Goal: Task Accomplishment & Management: Use online tool/utility

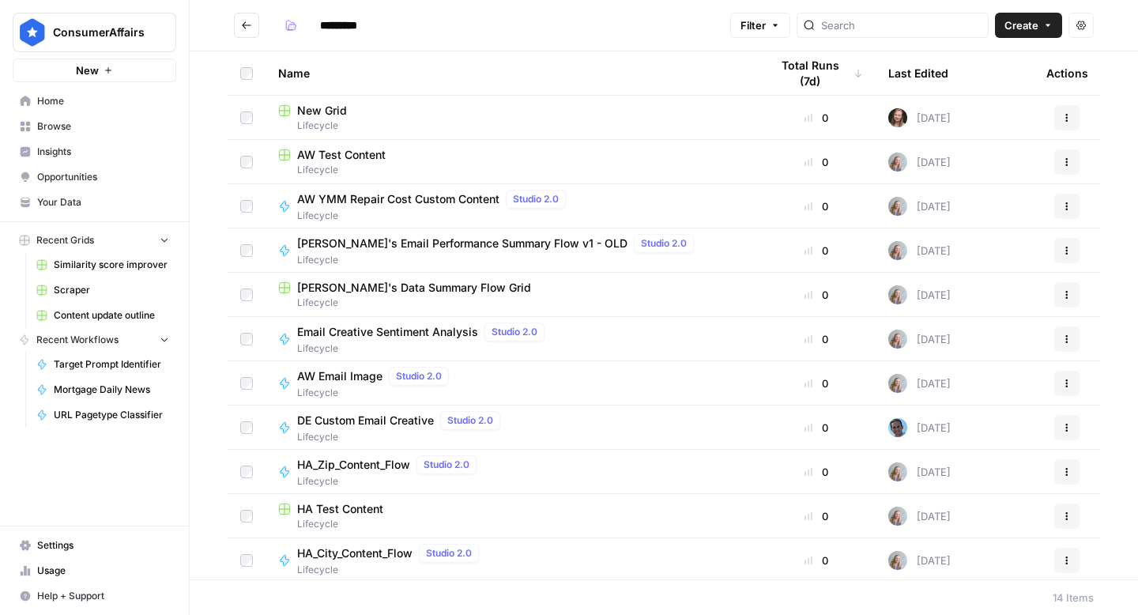
click at [388, 423] on span "DE Custom Email Creative" at bounding box center [365, 420] width 137 height 16
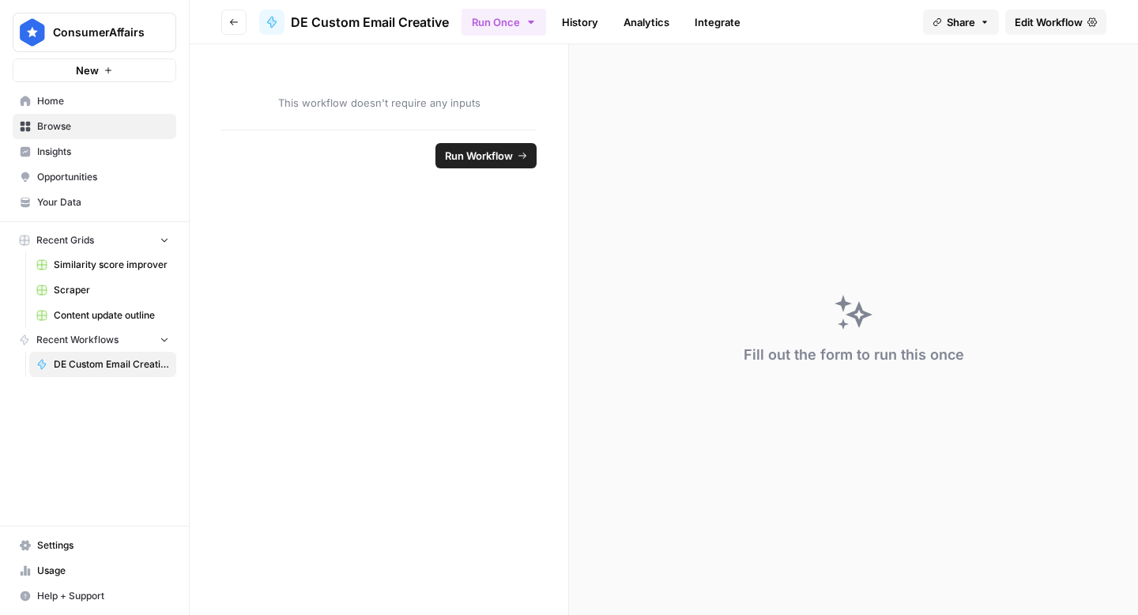
click at [375, 17] on span "DE Custom Email Creative" at bounding box center [370, 22] width 158 height 19
click at [590, 22] on link "History" at bounding box center [579, 21] width 55 height 25
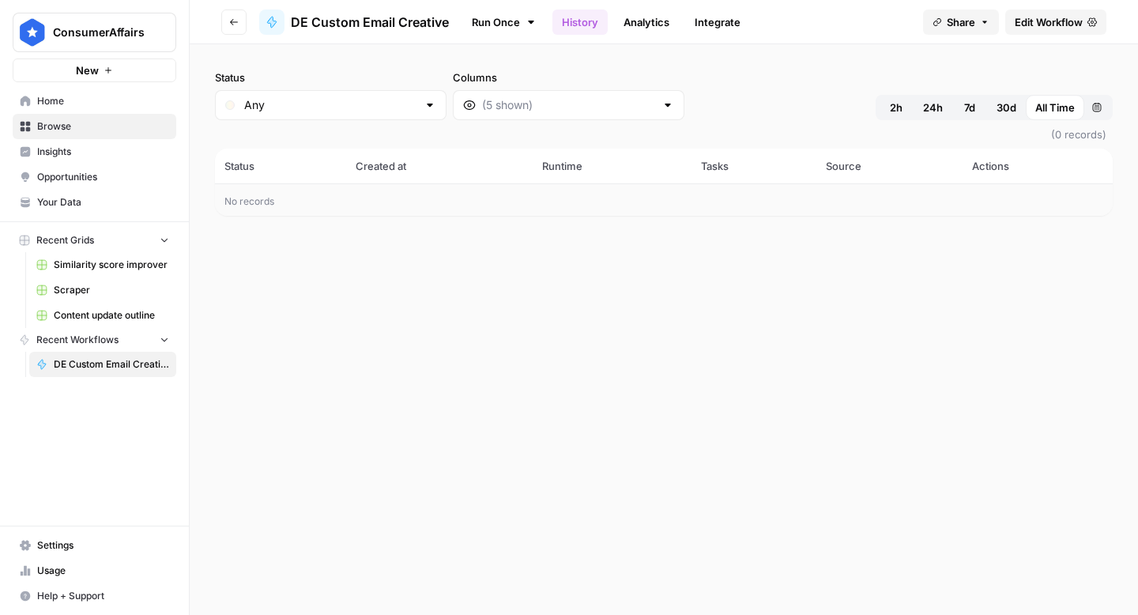
click at [653, 22] on link "Analytics" at bounding box center [646, 21] width 65 height 25
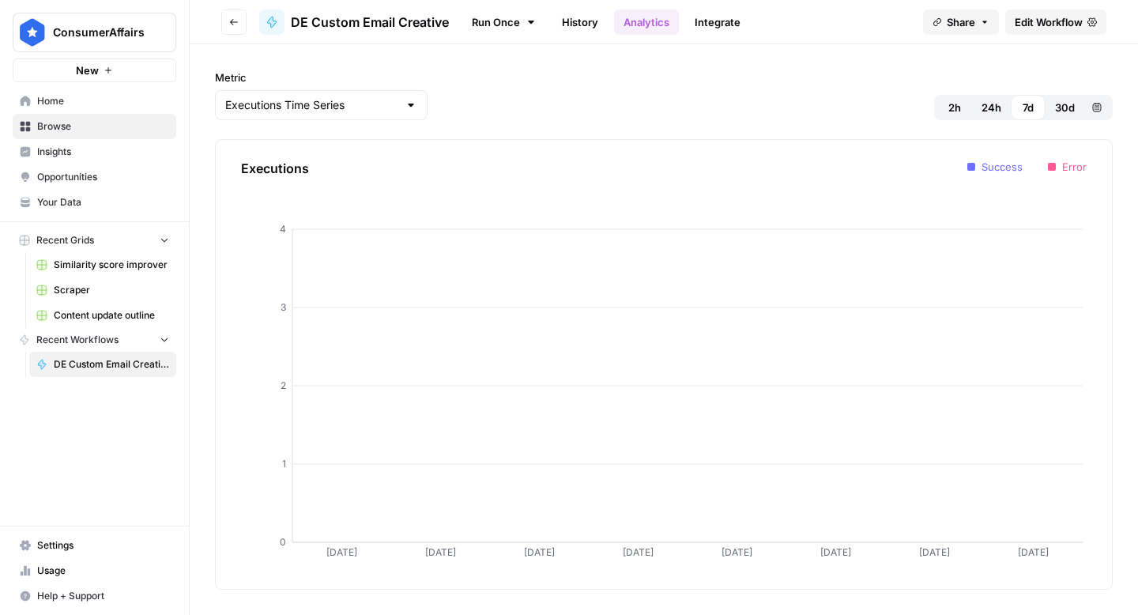
click at [705, 24] on link "Integrate" at bounding box center [717, 21] width 65 height 25
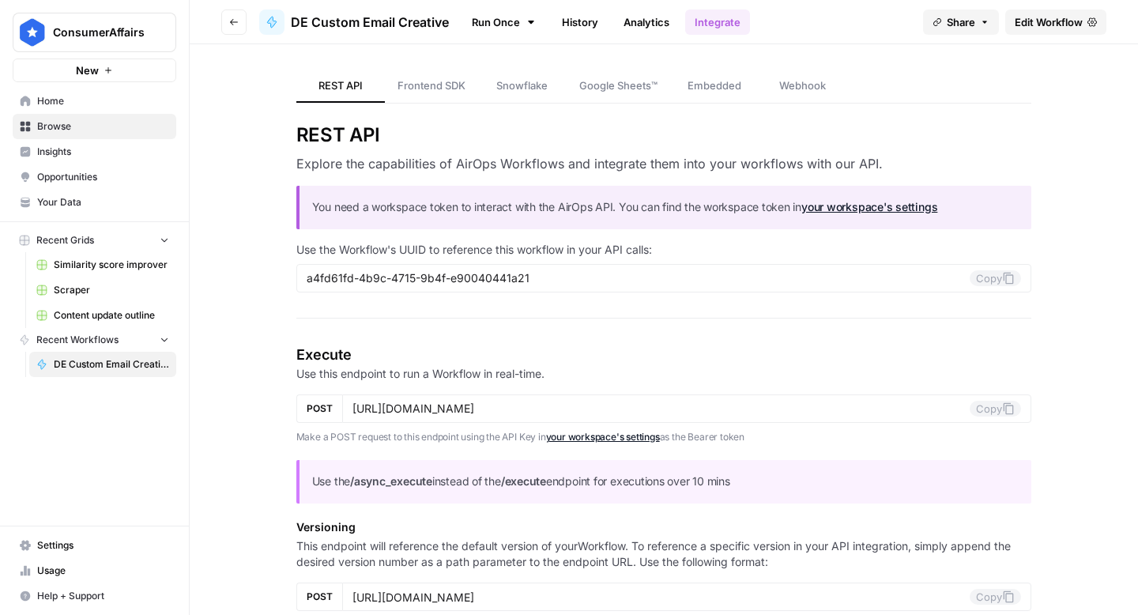
click at [641, 28] on link "Analytics" at bounding box center [646, 21] width 65 height 25
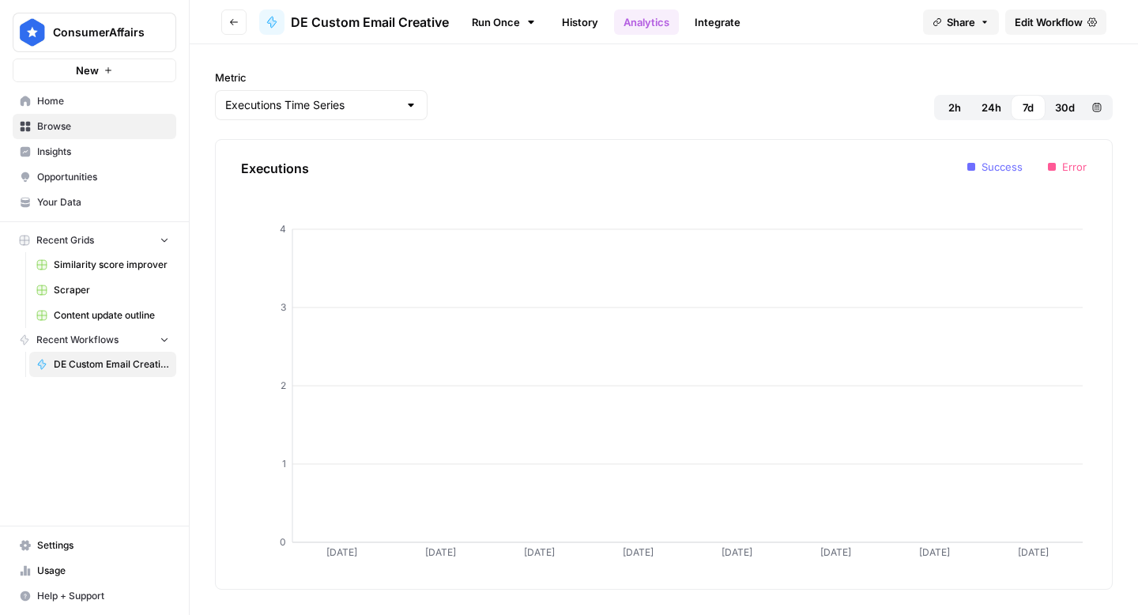
click at [586, 25] on link "History" at bounding box center [579, 21] width 55 height 25
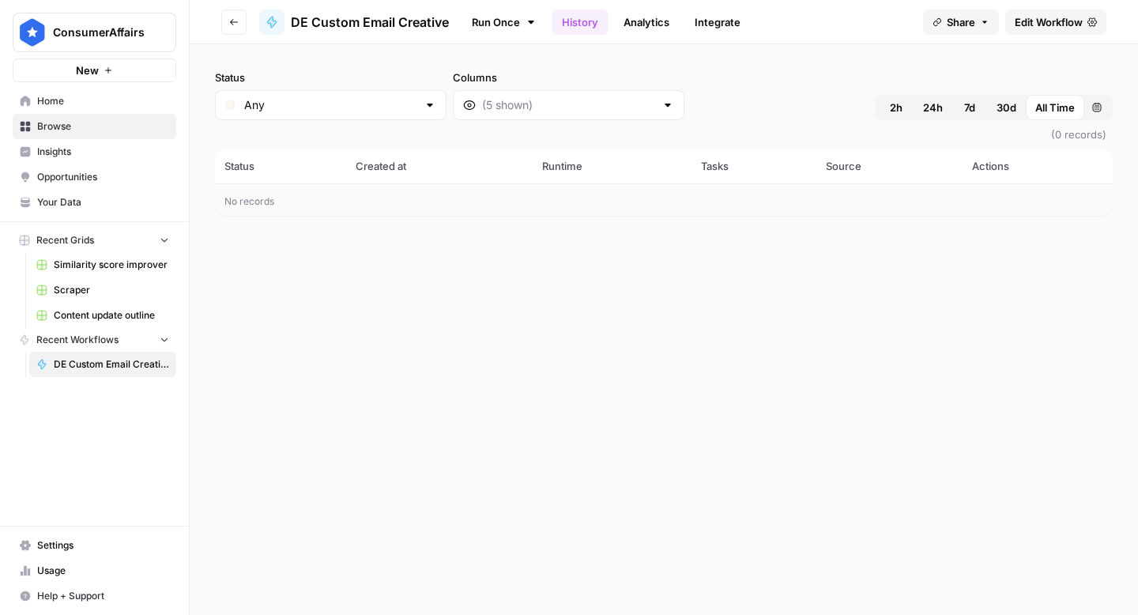
click at [533, 25] on icon at bounding box center [531, 22] width 13 height 13
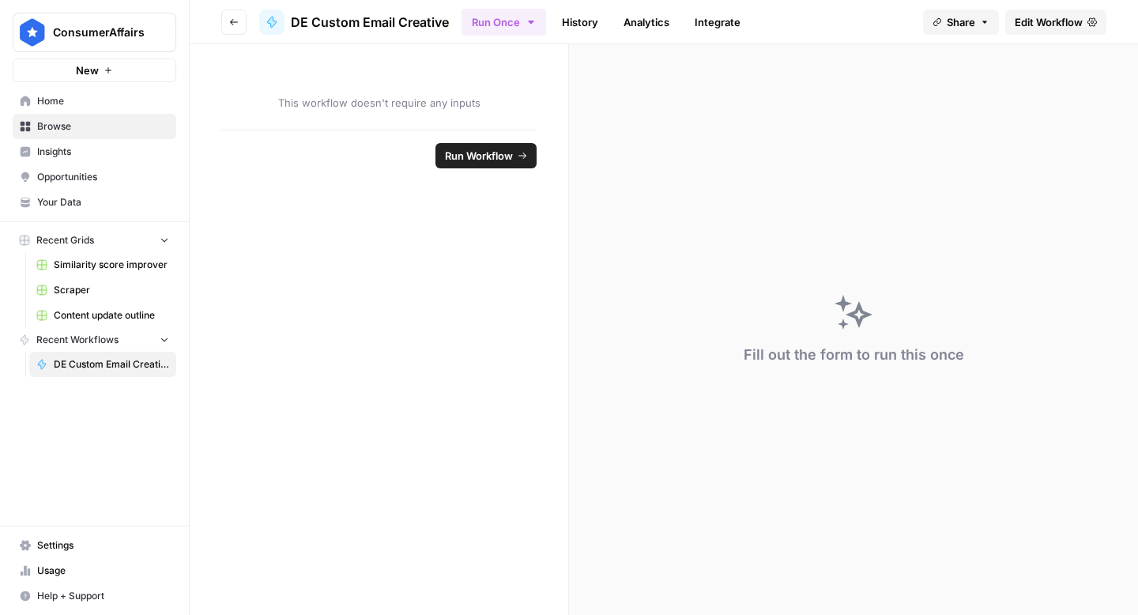
click at [1074, 19] on span "Edit Workflow" at bounding box center [1048, 22] width 68 height 16
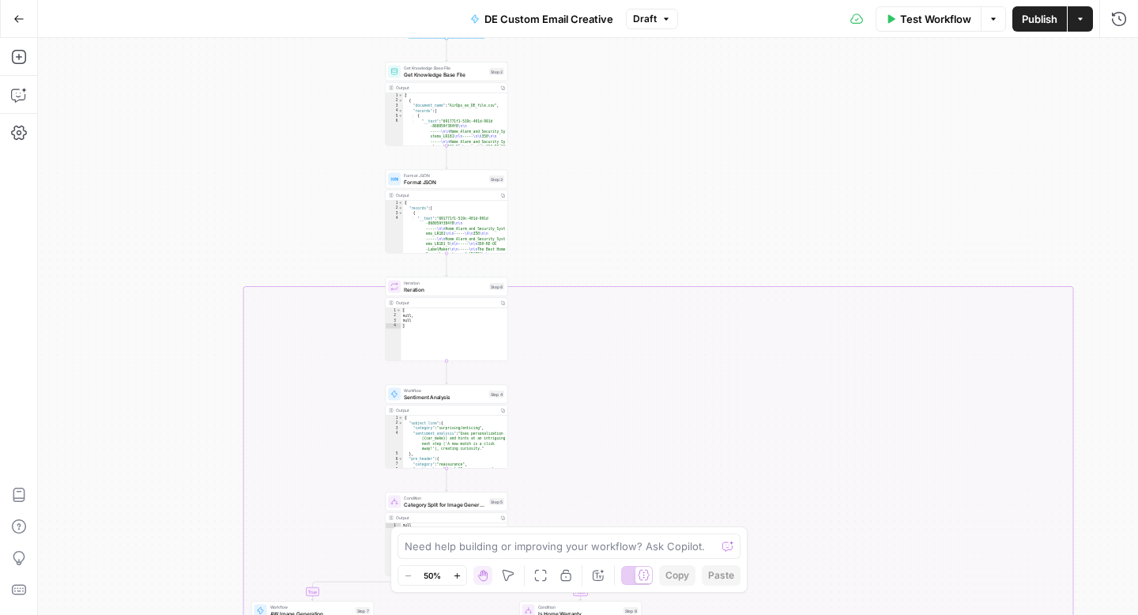
click at [15, 24] on button "Go Back" at bounding box center [19, 19] width 28 height 28
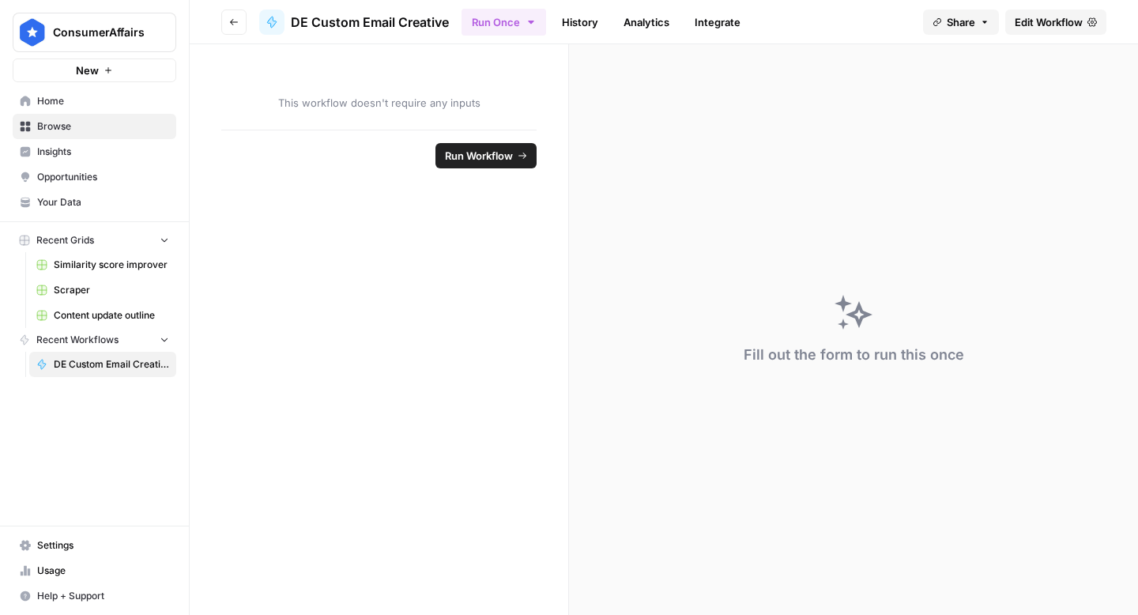
click at [232, 13] on button "Go back" at bounding box center [233, 21] width 25 height 25
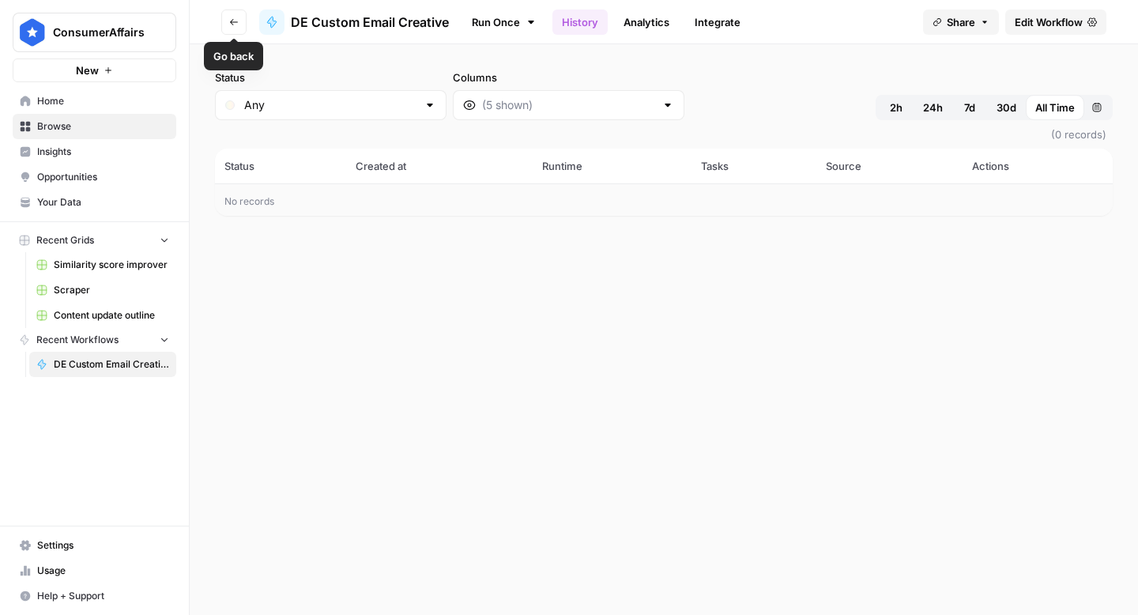
click at [232, 25] on icon "button" at bounding box center [233, 21] width 9 height 9
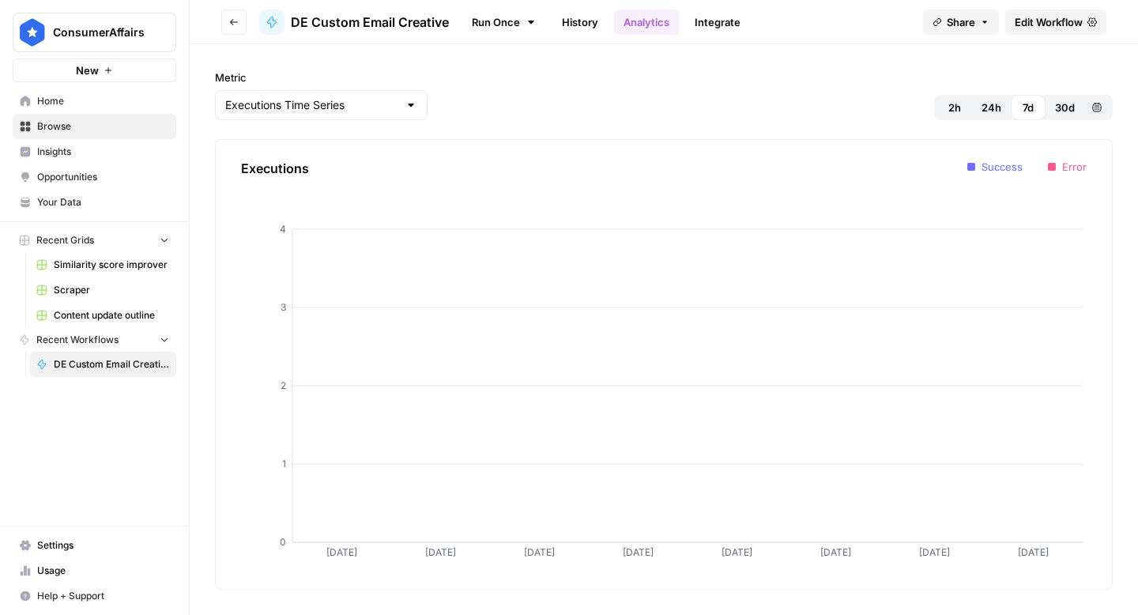
click at [234, 13] on button "Go back" at bounding box center [233, 21] width 25 height 25
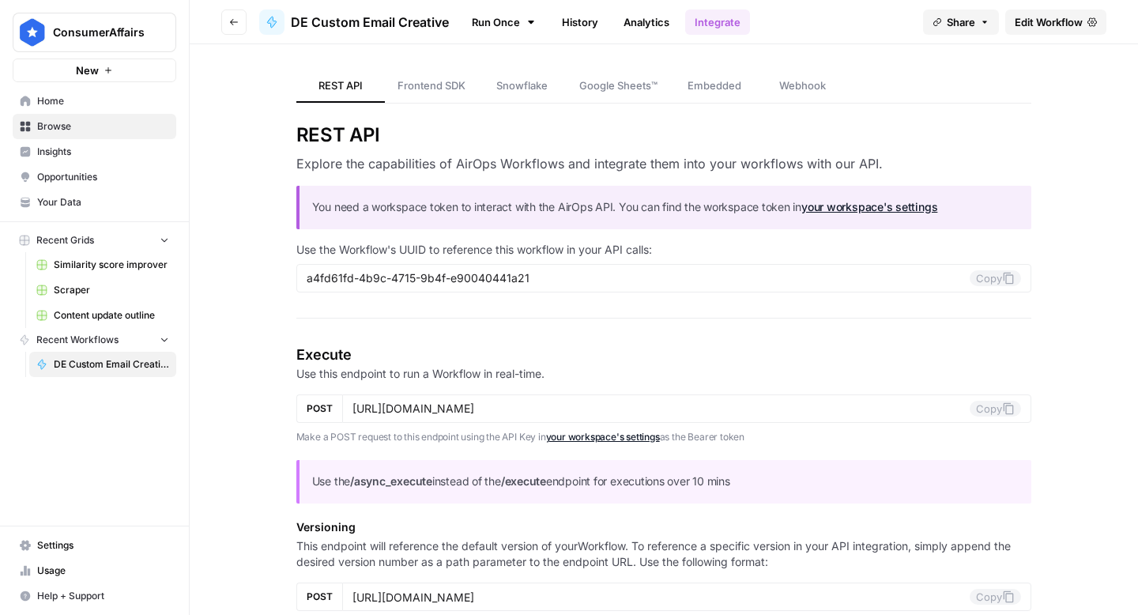
click at [234, 13] on button "Go back" at bounding box center [233, 21] width 25 height 25
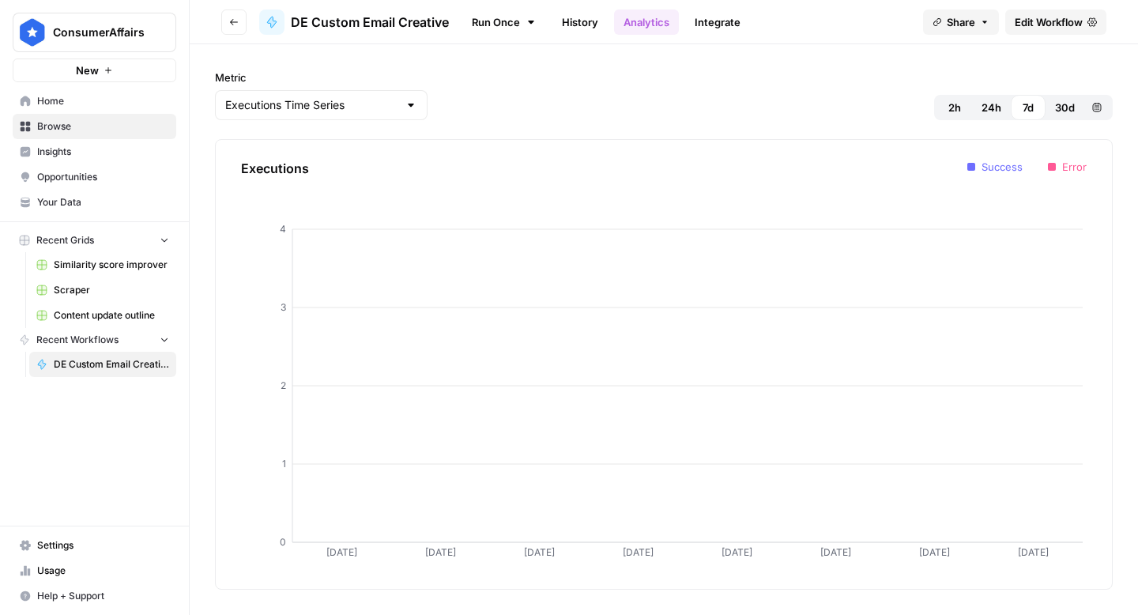
click at [234, 13] on button "Go back" at bounding box center [233, 21] width 25 height 25
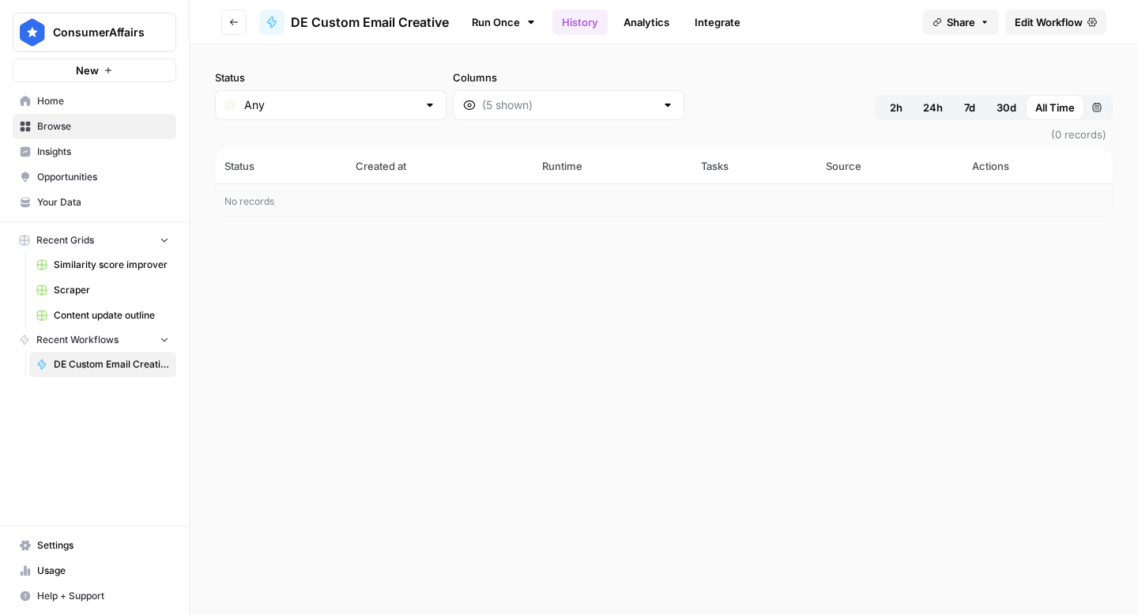
click at [70, 103] on span "Home" at bounding box center [103, 101] width 132 height 14
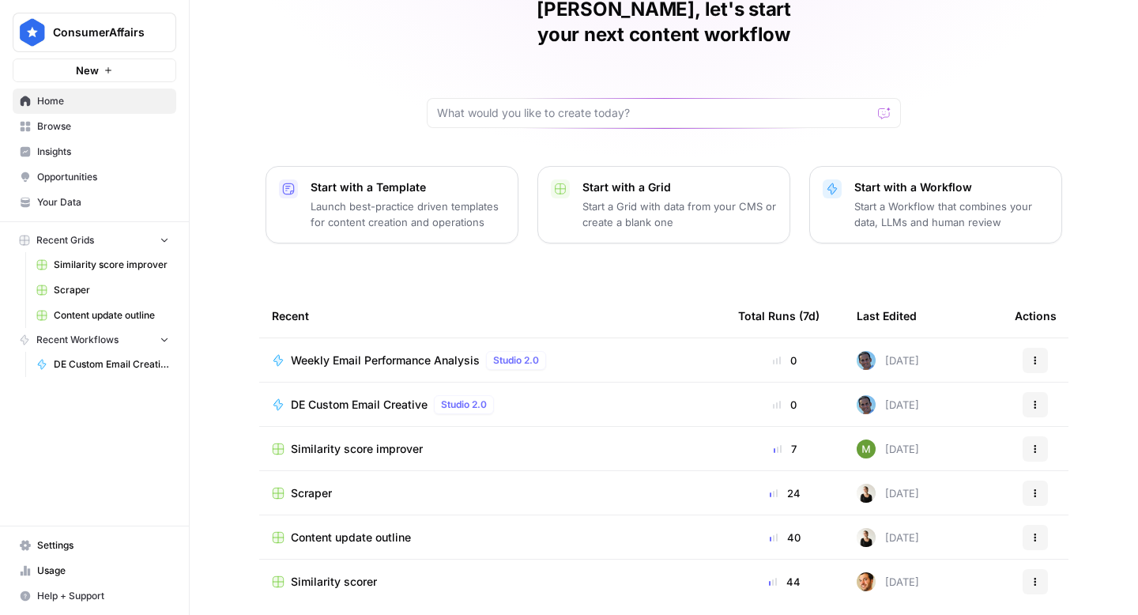
scroll to position [112, 0]
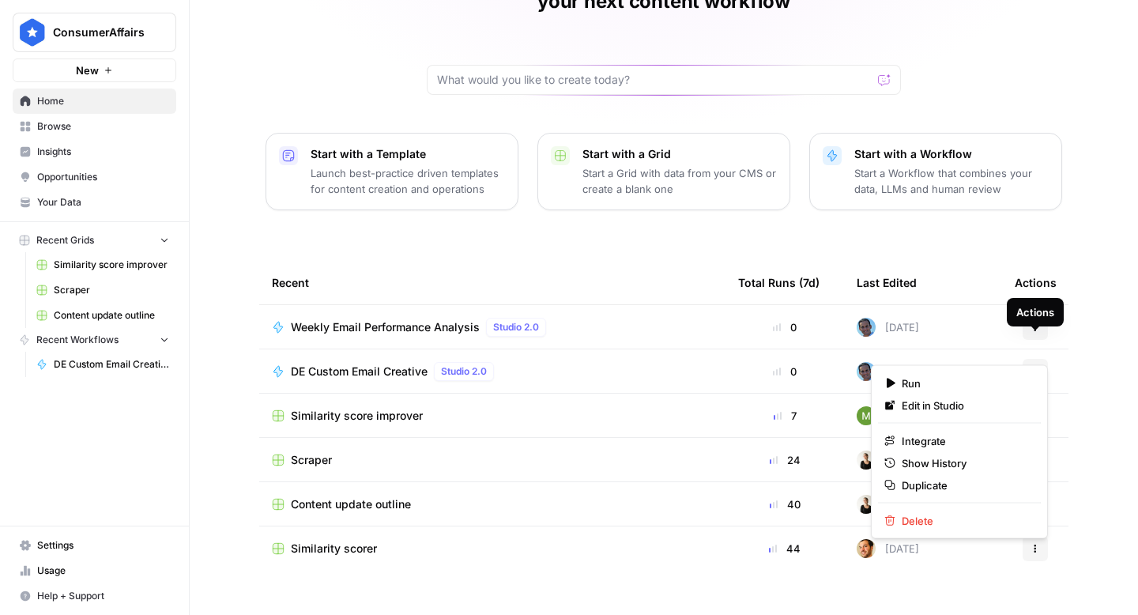
click at [1039, 367] on icon "button" at bounding box center [1034, 371] width 9 height 9
click at [926, 461] on span "Show History" at bounding box center [964, 463] width 126 height 16
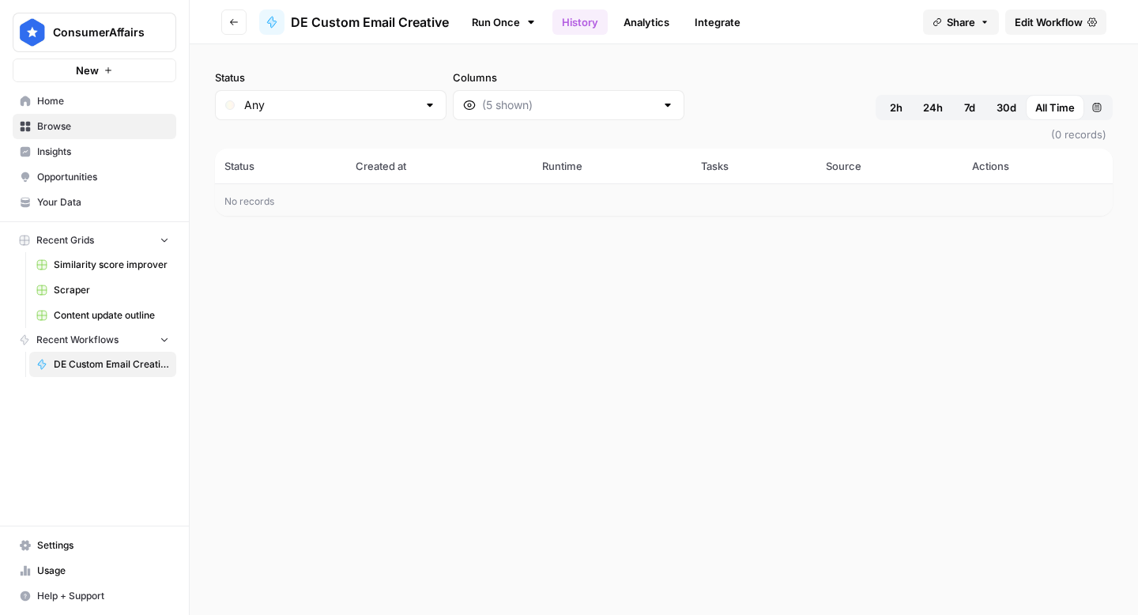
click at [390, 107] on div "Any" at bounding box center [330, 105] width 231 height 30
type input "Any"
click at [661, 112] on div at bounding box center [667, 105] width 13 height 16
click at [706, 269] on div "Status Any Columns 2h 24h 7d 30d All Time Custom range (0 records) Status Creat…" at bounding box center [664, 329] width 948 height 570
click at [637, 13] on link "Analytics" at bounding box center [646, 21] width 65 height 25
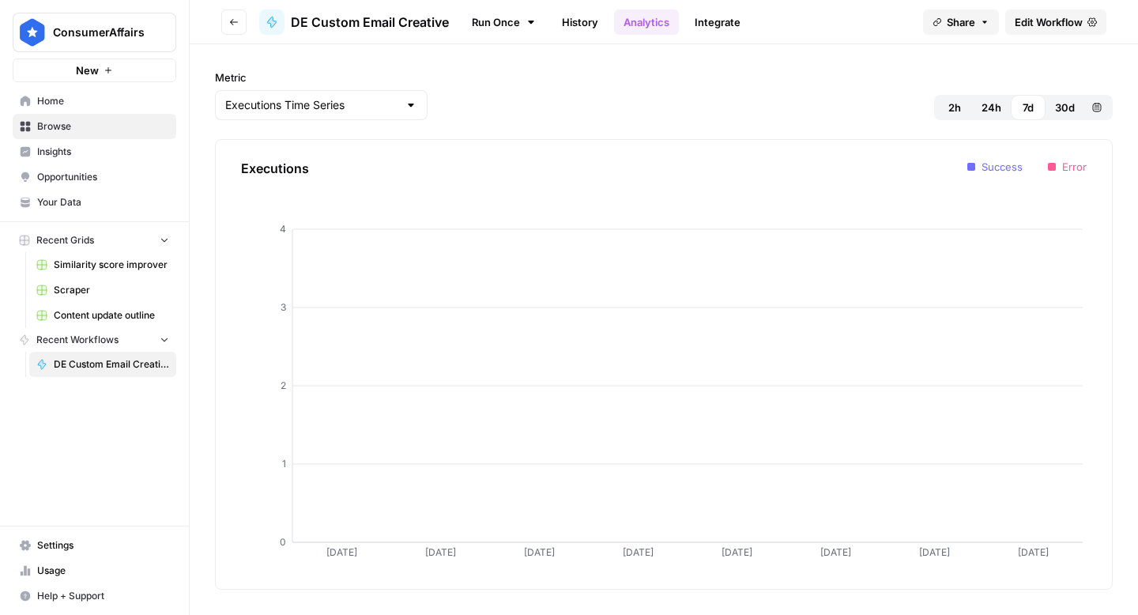
click at [726, 24] on link "Integrate" at bounding box center [717, 21] width 65 height 25
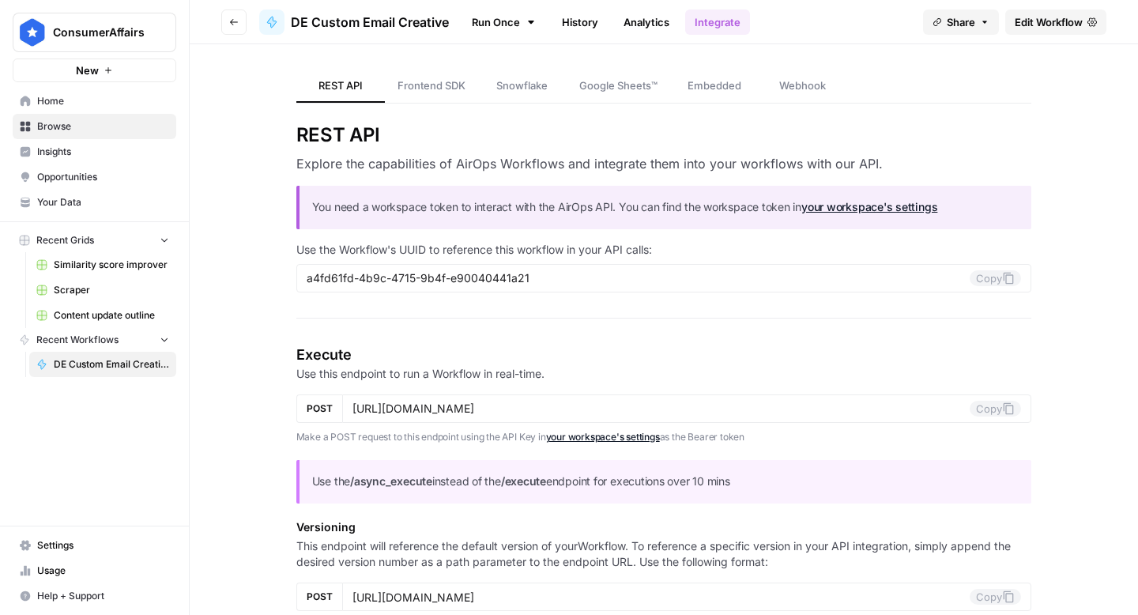
click at [377, 25] on span "DE Custom Email Creative" at bounding box center [370, 22] width 158 height 19
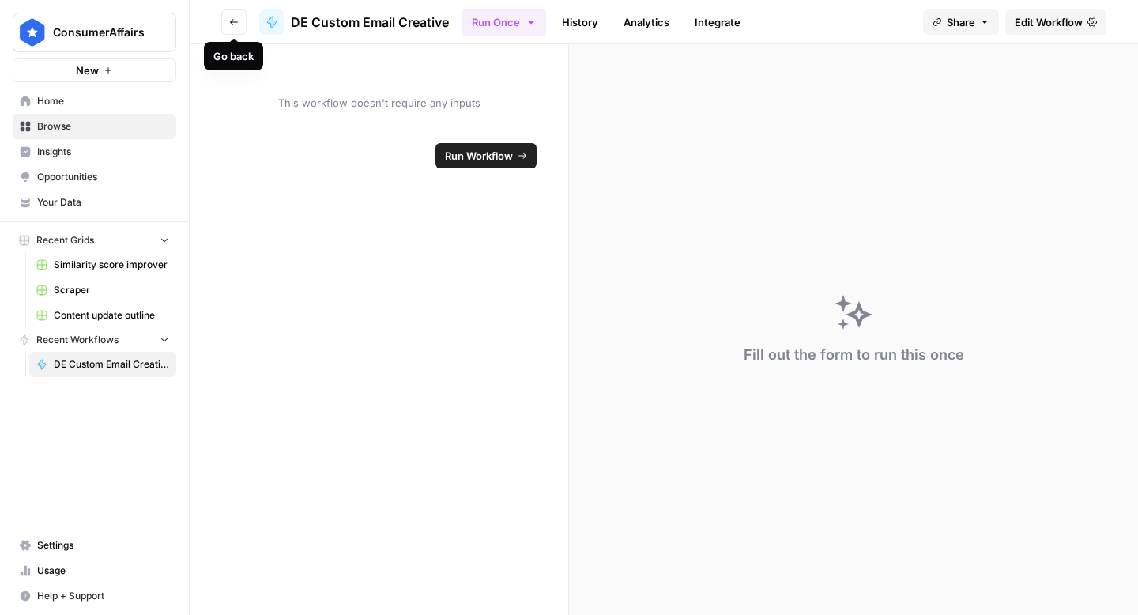
click at [225, 21] on button "Go back" at bounding box center [233, 21] width 25 height 25
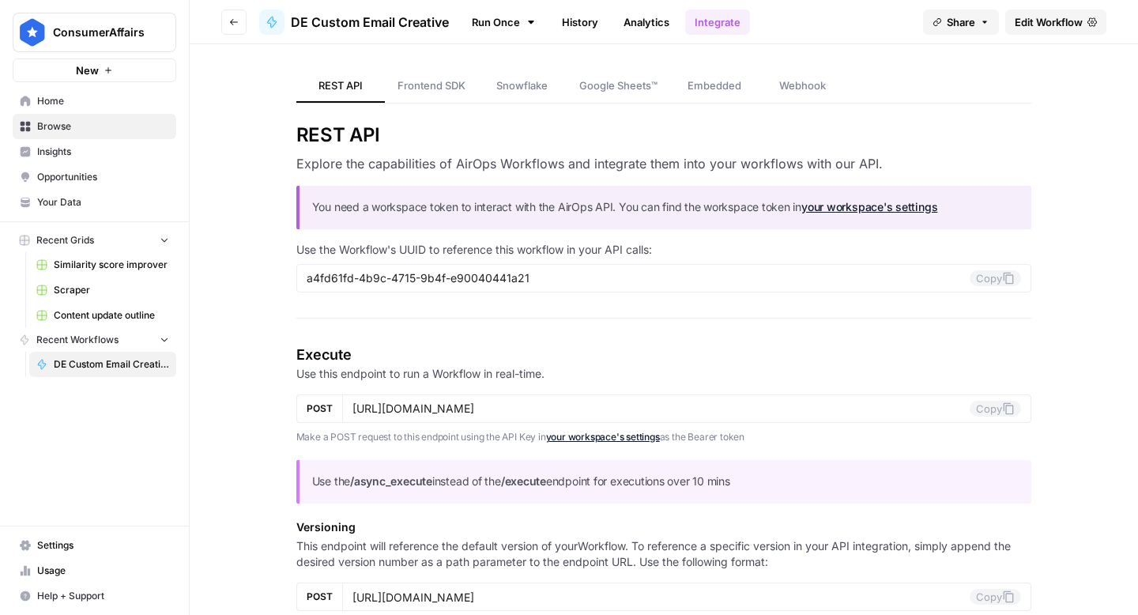
click at [235, 15] on button "Go back" at bounding box center [233, 21] width 25 height 25
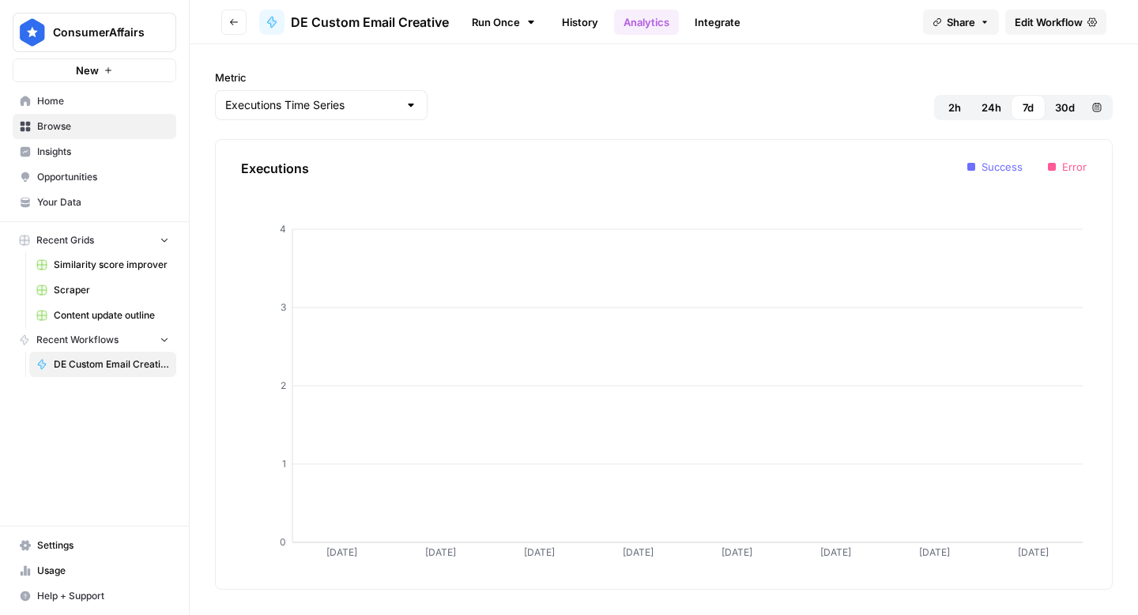
click at [235, 15] on button "Go back" at bounding box center [233, 21] width 25 height 25
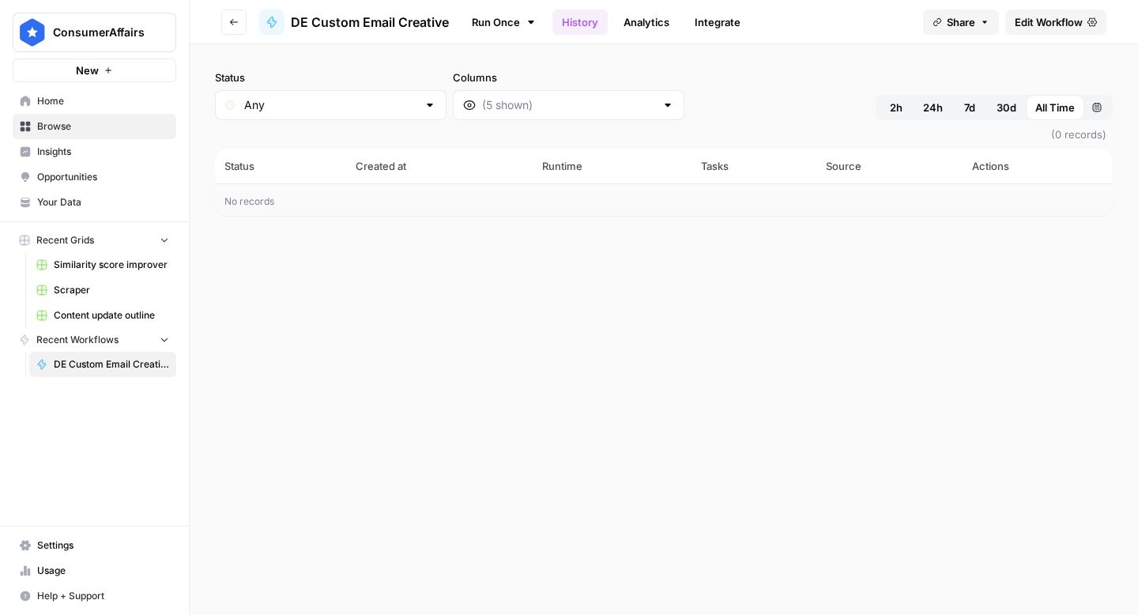
click at [235, 15] on button "Go back" at bounding box center [233, 21] width 25 height 25
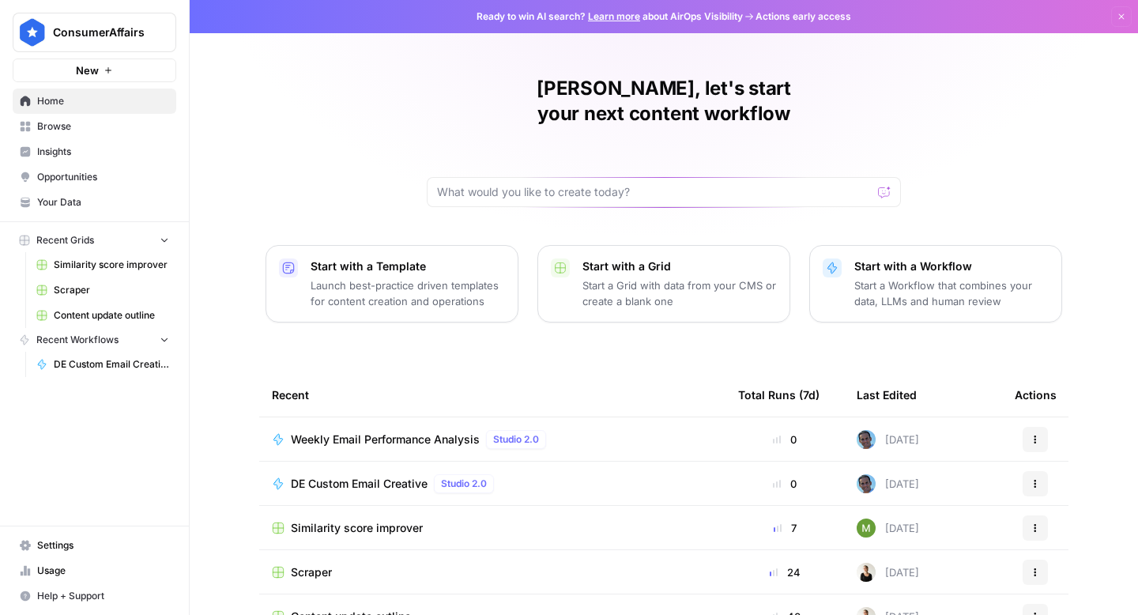
scroll to position [112, 0]
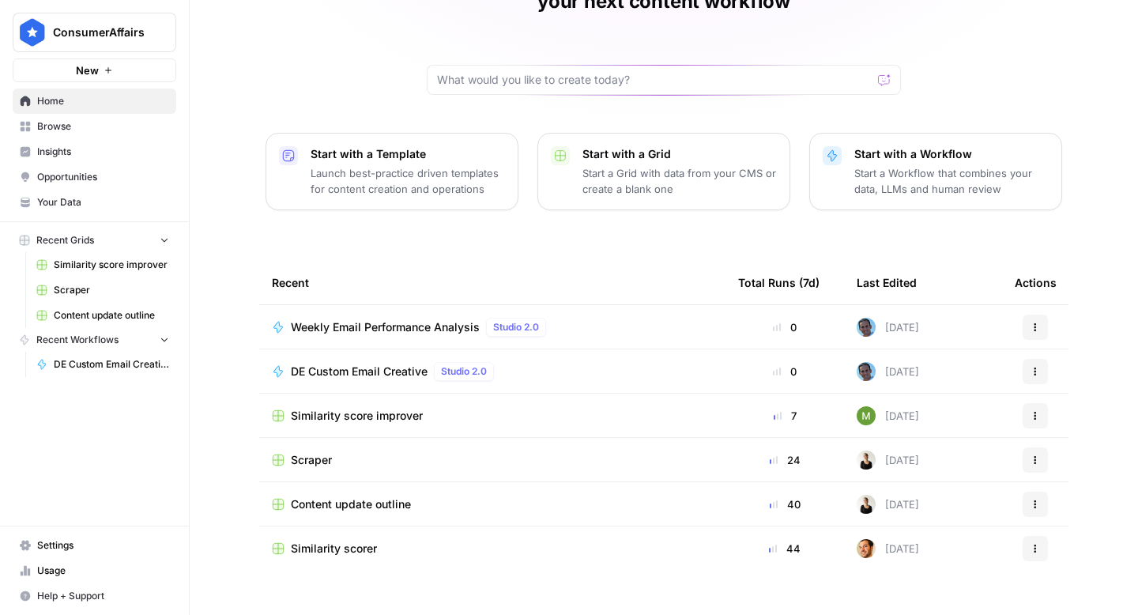
click at [348, 319] on span "Weekly Email Performance Analysis" at bounding box center [385, 327] width 189 height 16
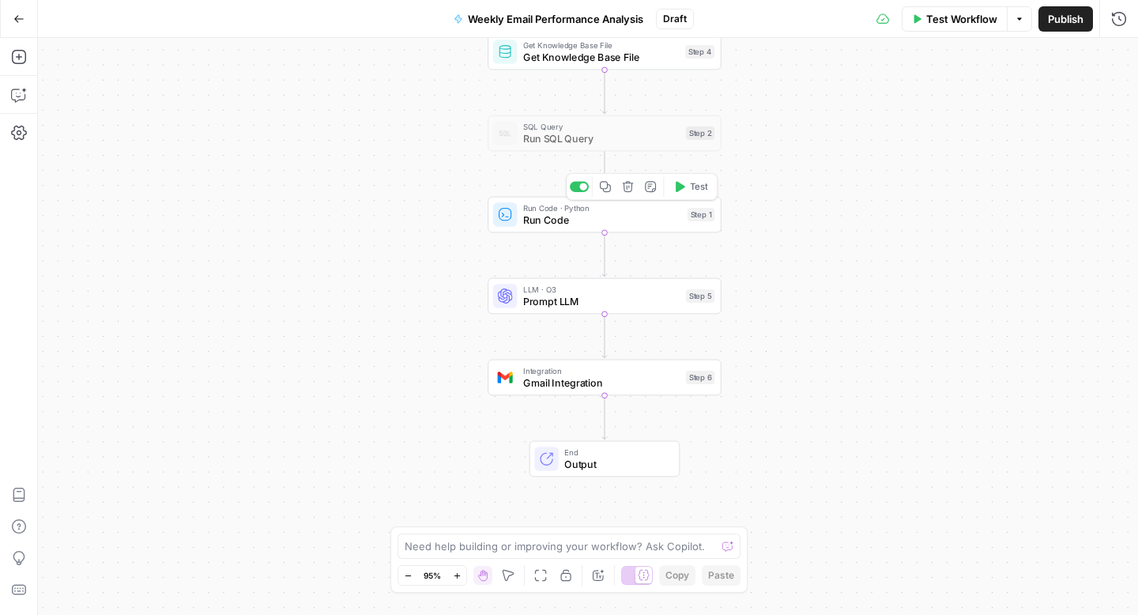
click at [570, 215] on span "Run Code" at bounding box center [602, 220] width 158 height 15
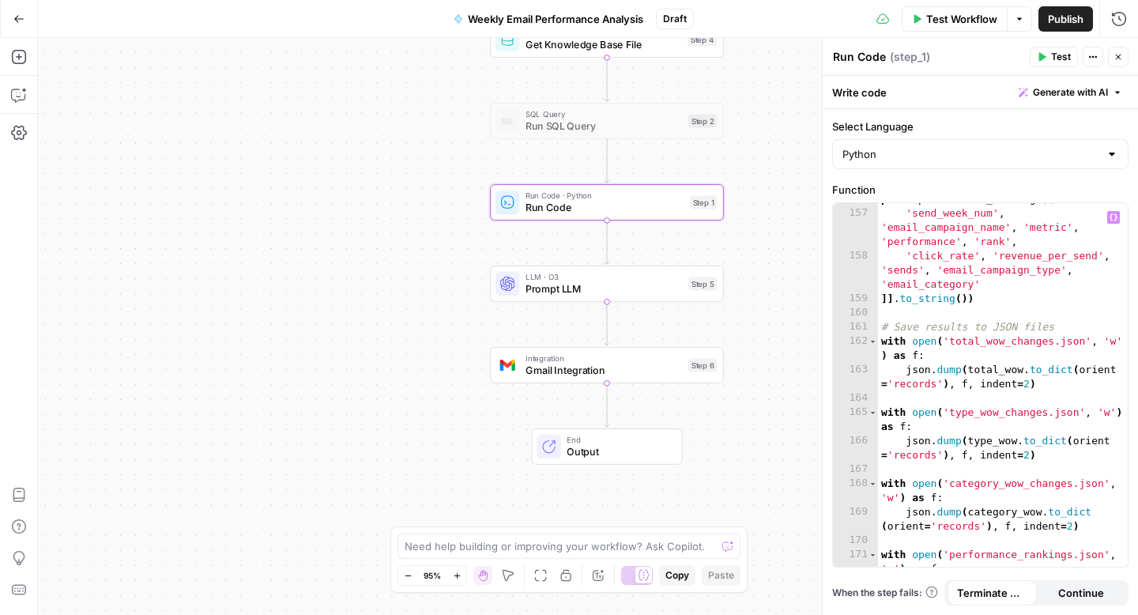
scroll to position [3846, 0]
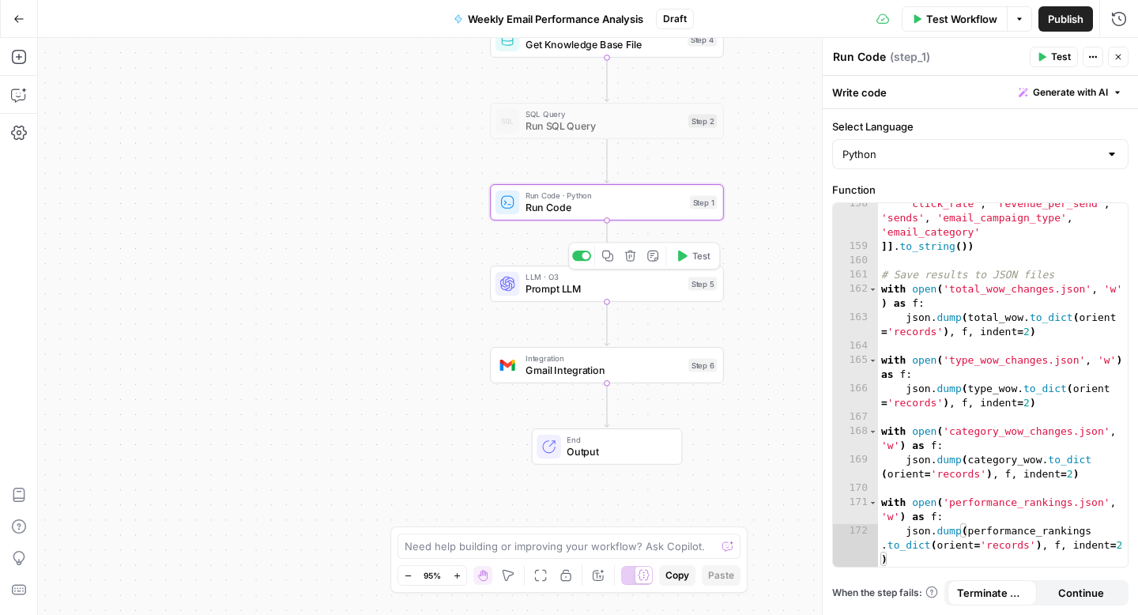
click at [578, 290] on span "Prompt LLM" at bounding box center [603, 288] width 156 height 15
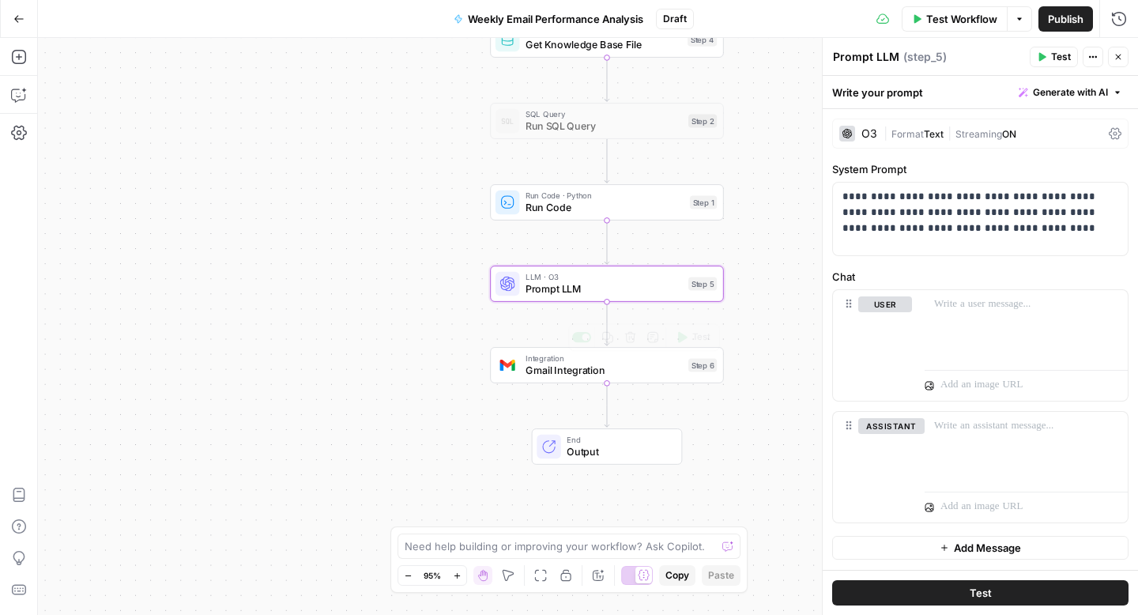
click at [574, 371] on span "Gmail Integration" at bounding box center [603, 370] width 156 height 15
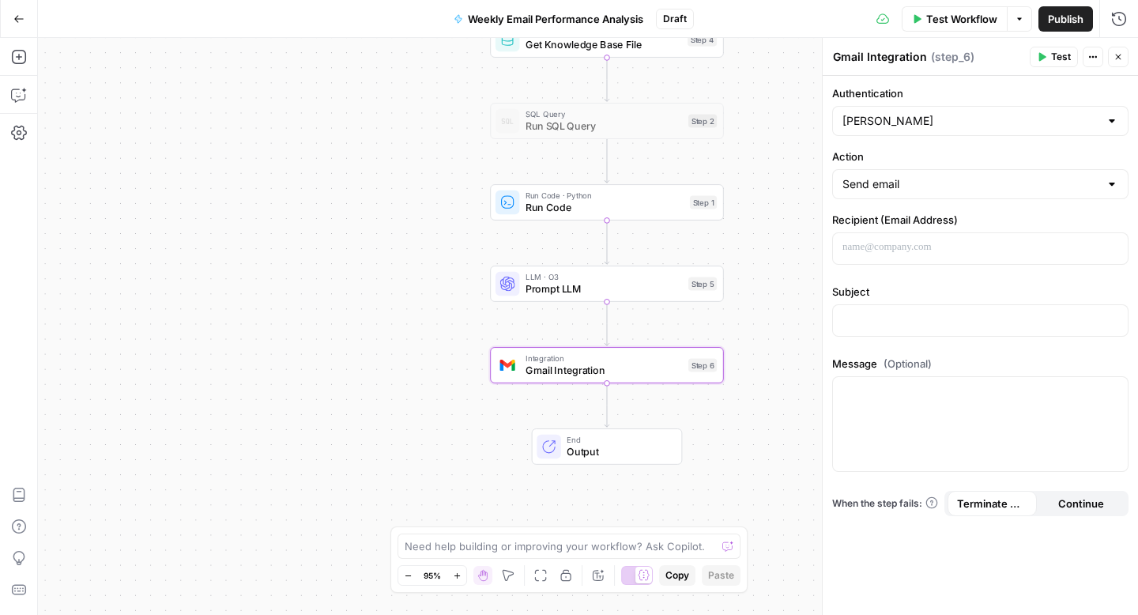
click at [1112, 121] on div at bounding box center [1111, 121] width 13 height 16
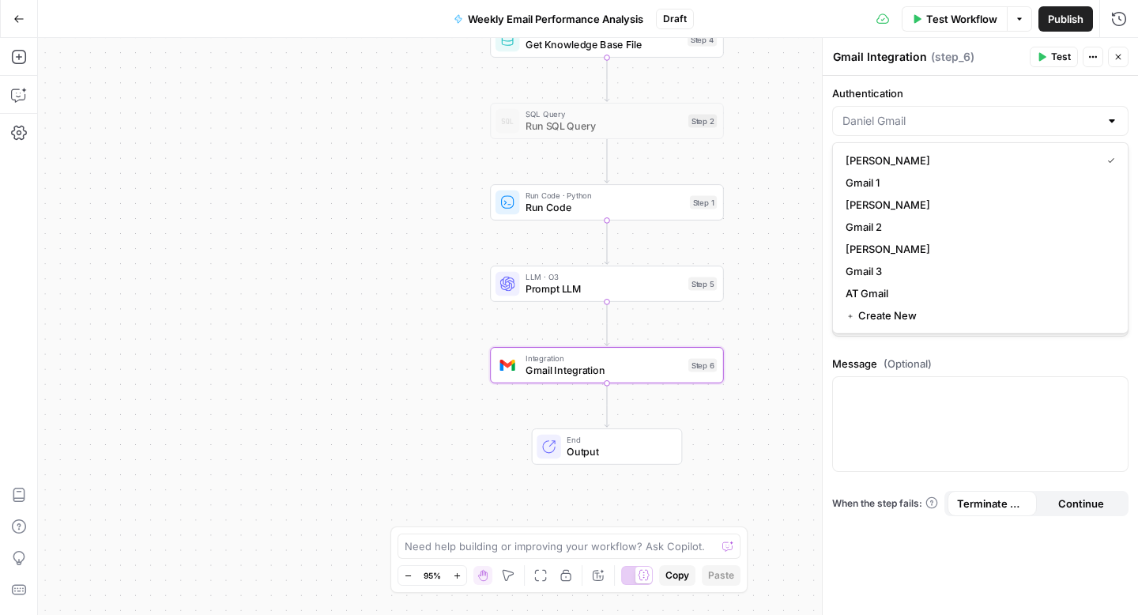
type input "[PERSON_NAME]"
click at [795, 183] on div "Workflow Set Inputs Inputs Get Knowledge Base File Get Knowledge Base File Step…" at bounding box center [588, 326] width 1100 height 577
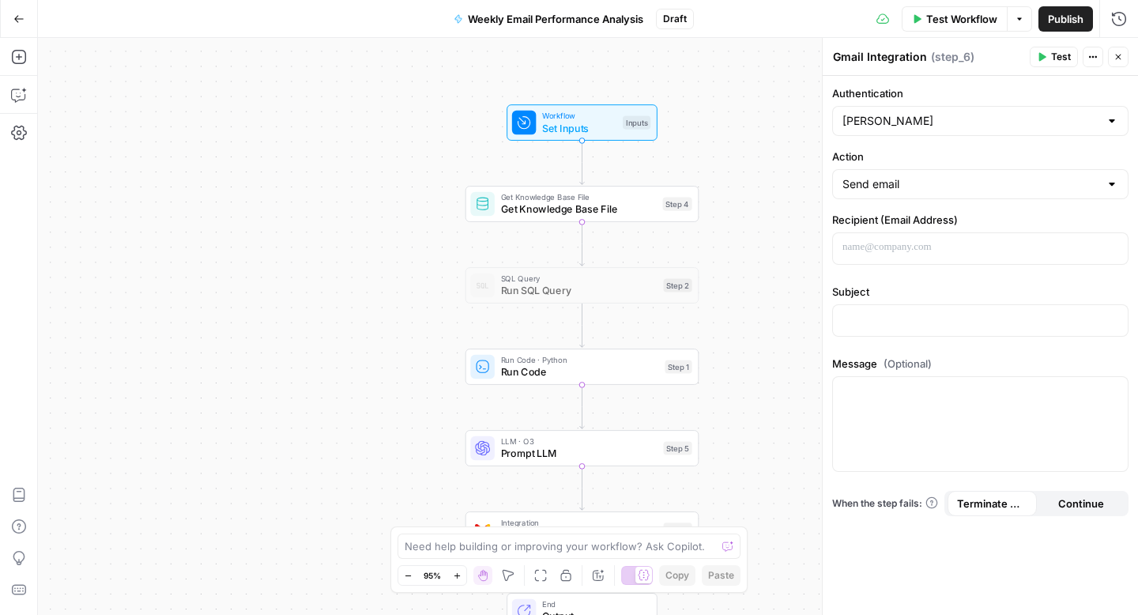
click at [14, 12] on button "Go Back" at bounding box center [19, 19] width 28 height 28
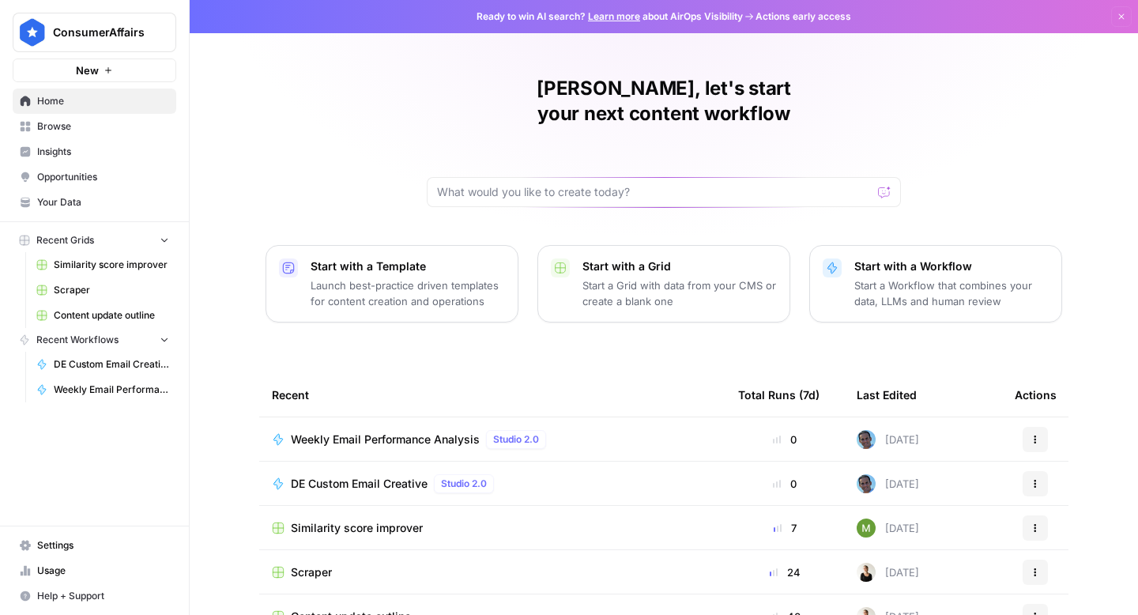
click at [70, 125] on span "Browse" at bounding box center [103, 126] width 132 height 14
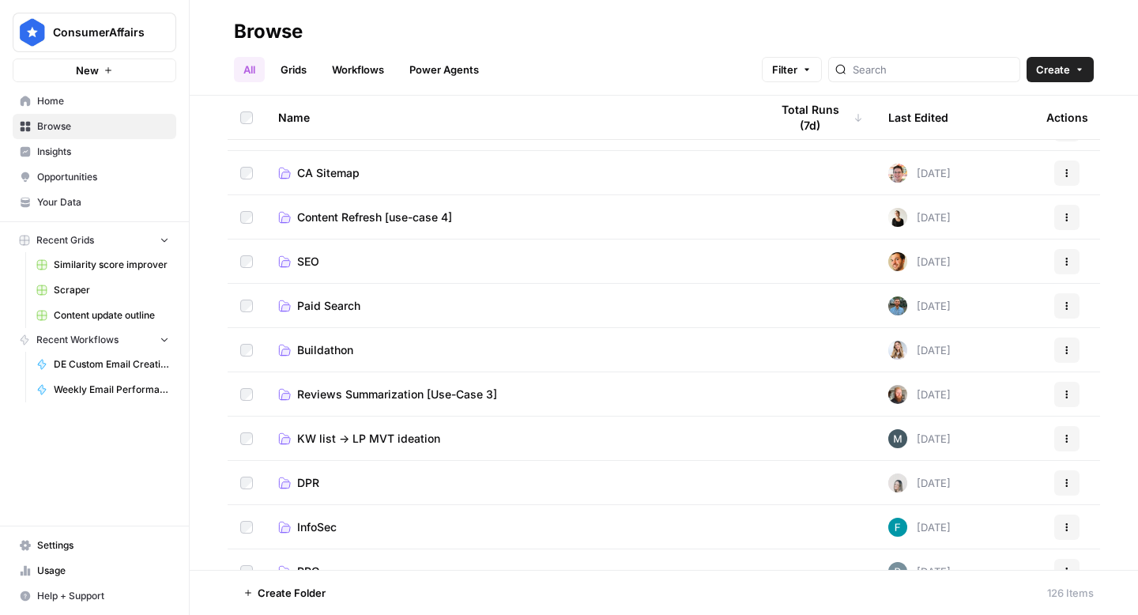
scroll to position [189, 0]
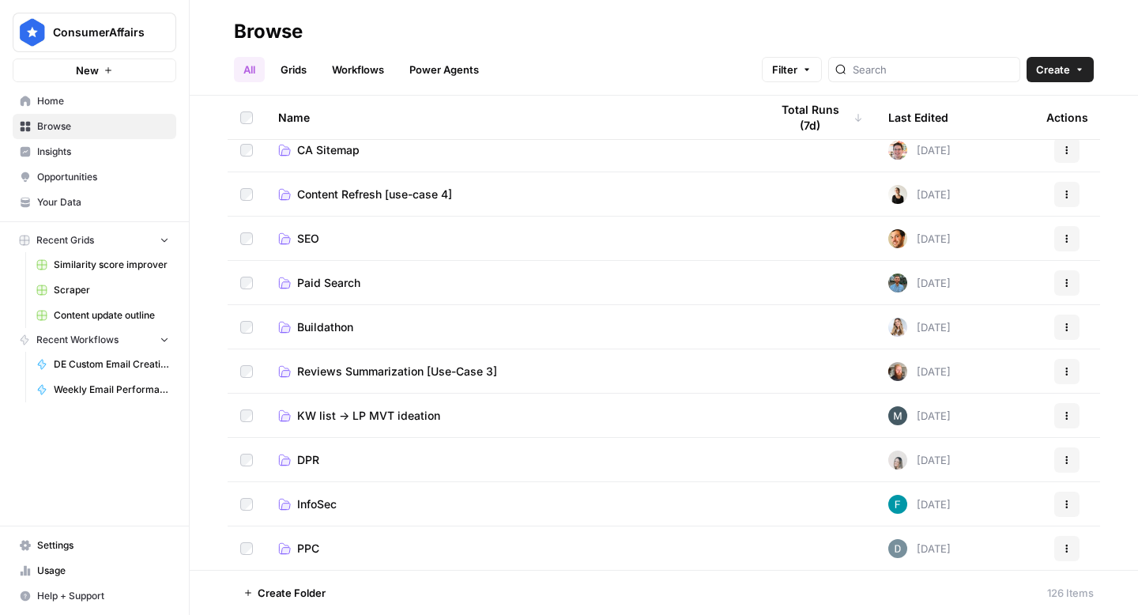
click at [343, 283] on span "Paid Search" at bounding box center [328, 283] width 63 height 16
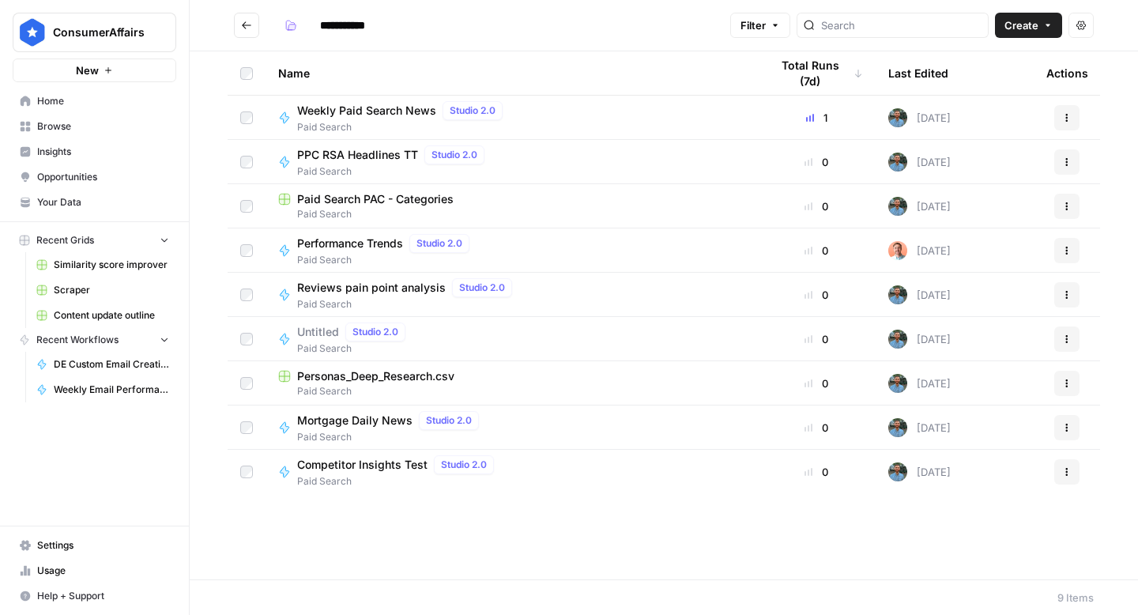
click at [243, 28] on icon "Go back" at bounding box center [246, 25] width 11 height 11
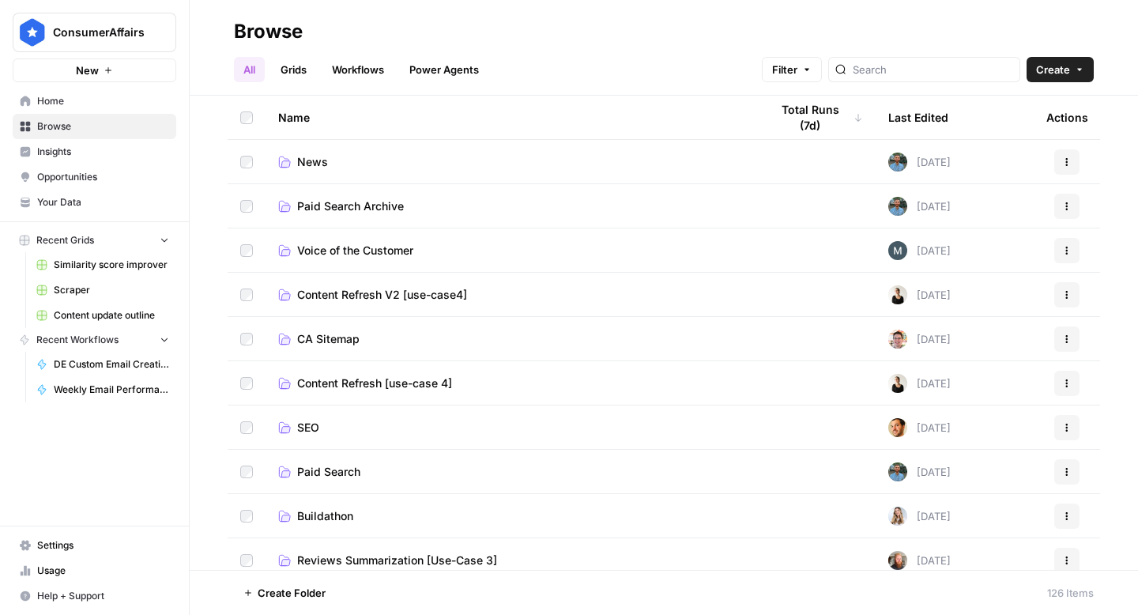
click at [362, 250] on span "Voice of the Customer" at bounding box center [355, 251] width 116 height 16
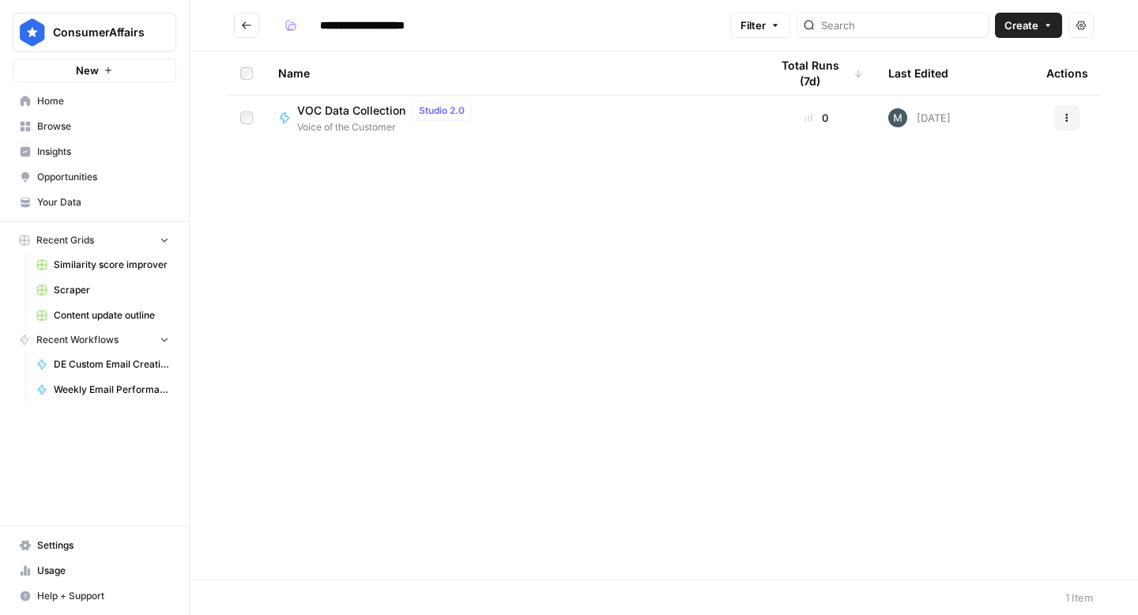
click at [246, 28] on icon "Go back" at bounding box center [246, 25] width 11 height 11
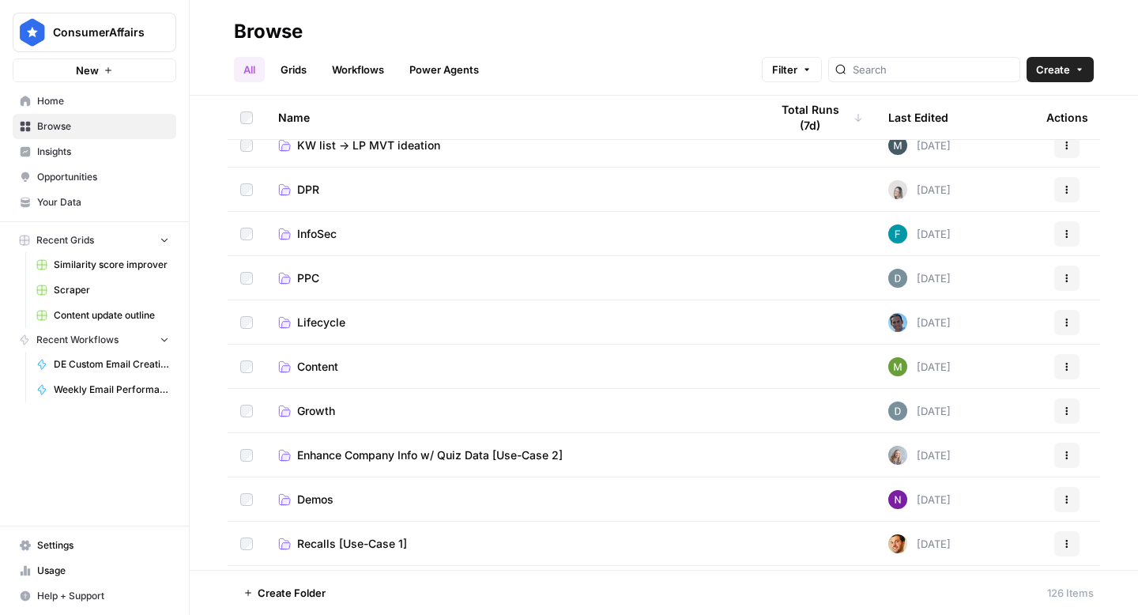
scroll to position [463, 0]
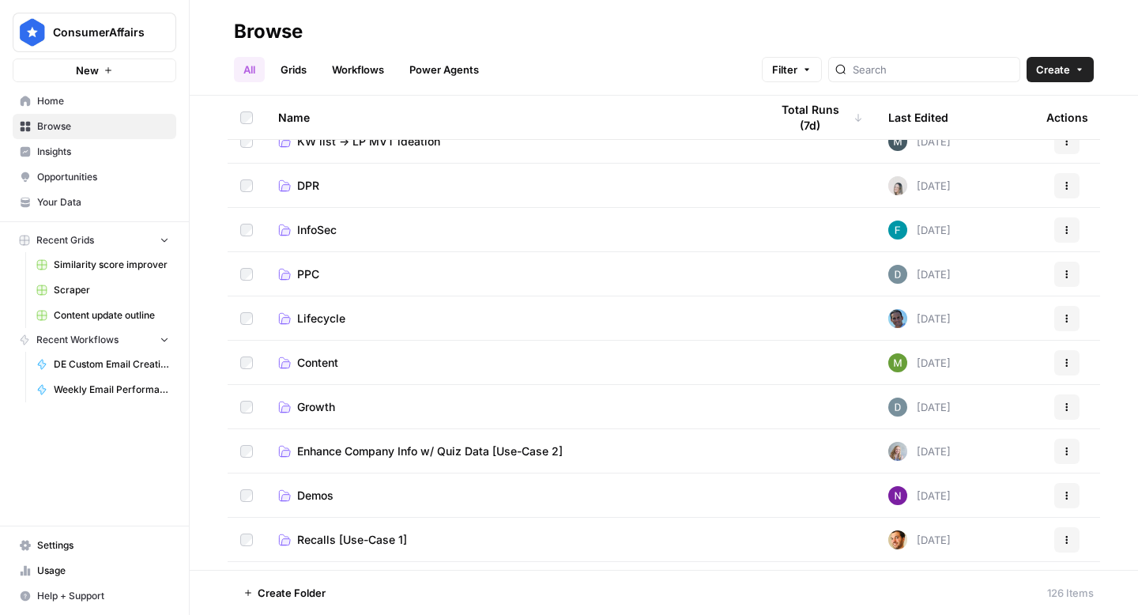
click at [308, 363] on span "Content" at bounding box center [317, 363] width 41 height 16
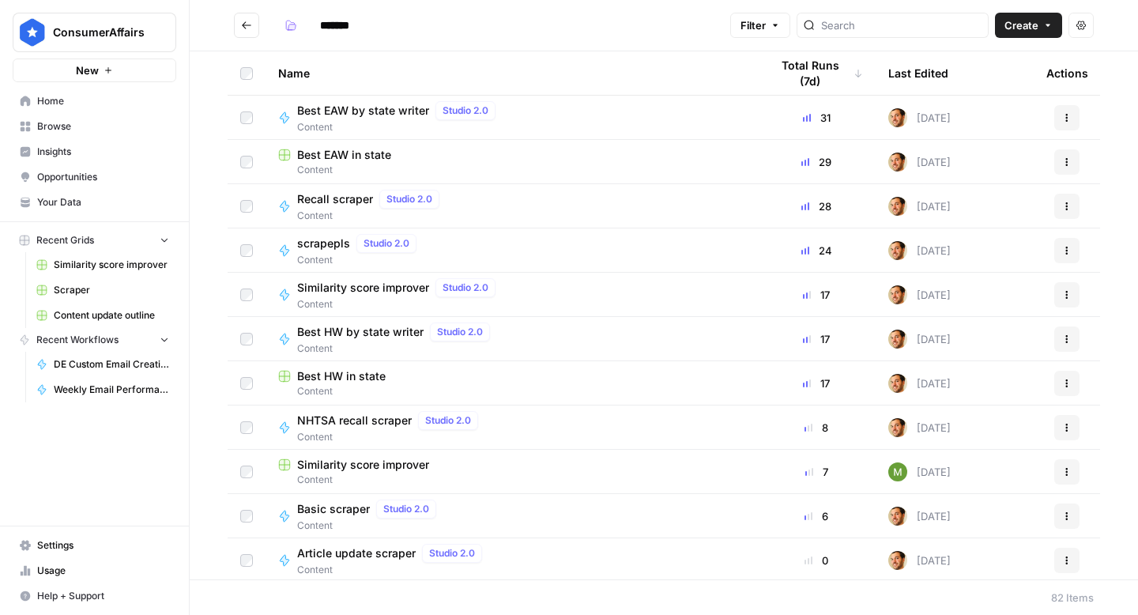
click at [246, 24] on icon "Go back" at bounding box center [246, 25] width 11 height 11
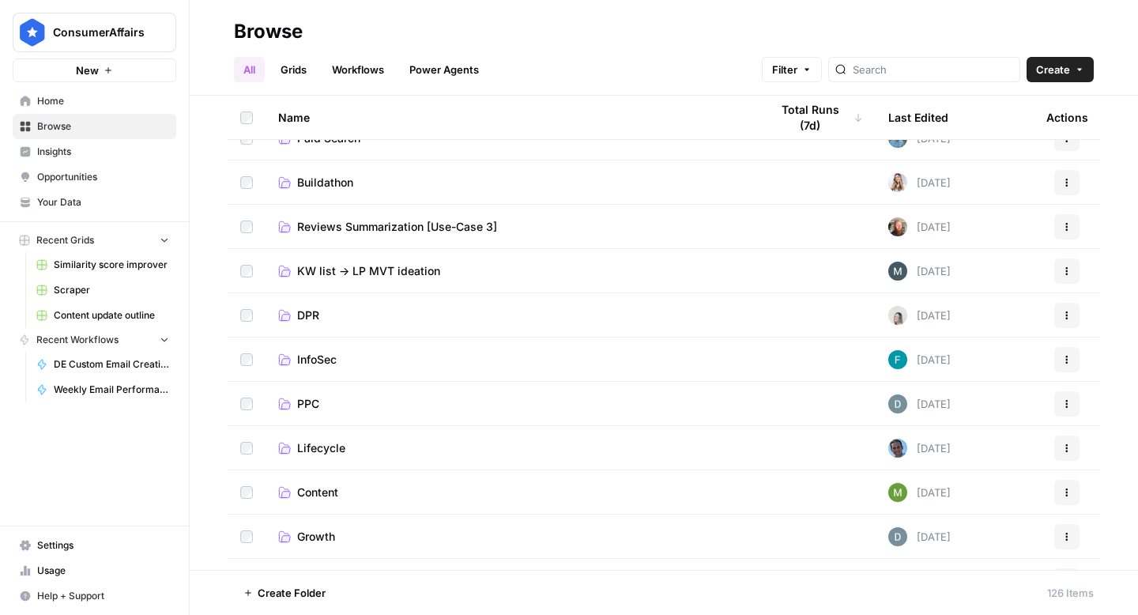
scroll to position [337, 0]
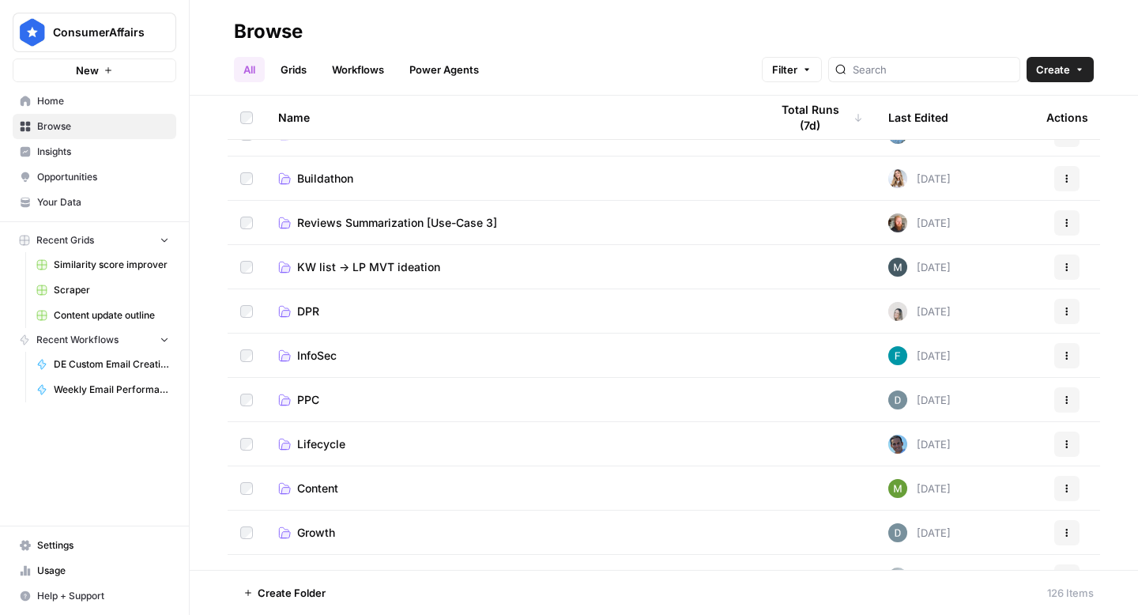
click at [350, 77] on link "Workflows" at bounding box center [357, 69] width 71 height 25
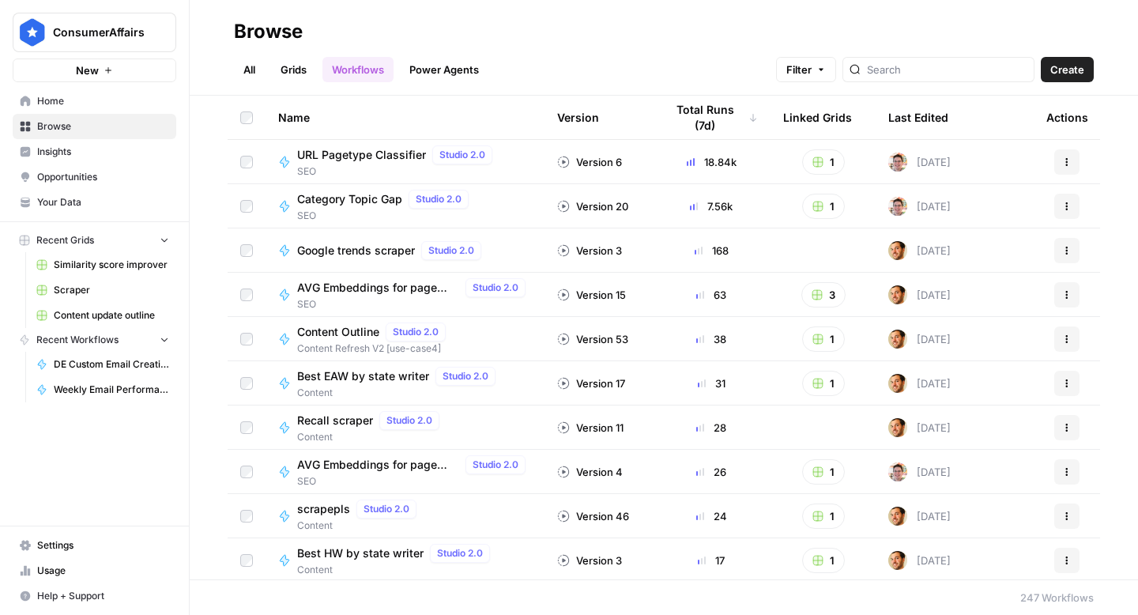
click at [339, 201] on span "Category Topic Gap" at bounding box center [349, 199] width 105 height 16
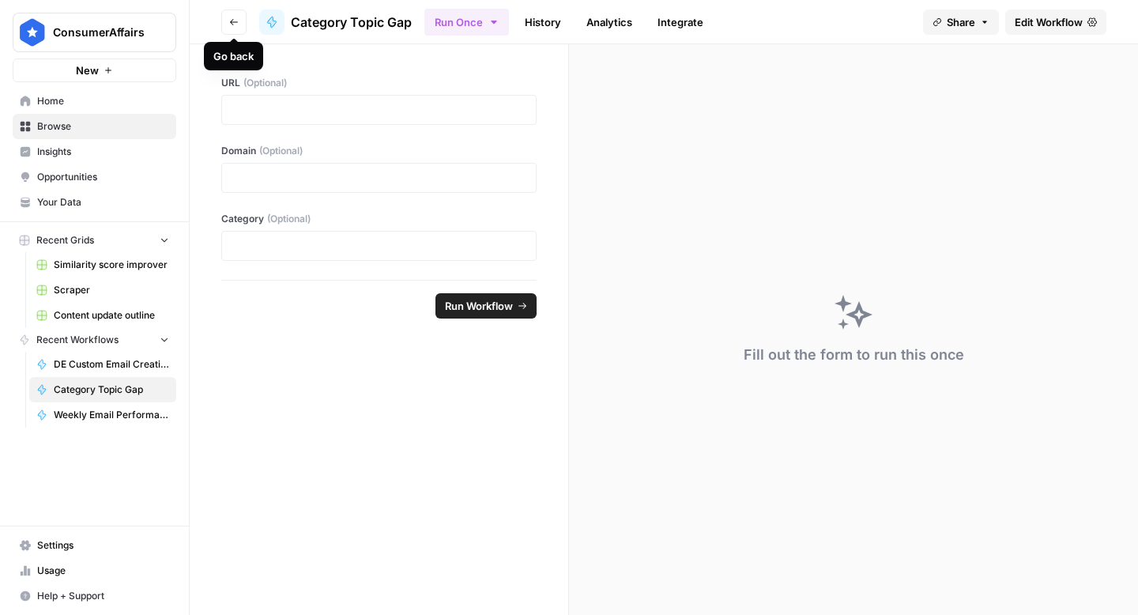
click at [234, 23] on icon "button" at bounding box center [233, 21] width 9 height 9
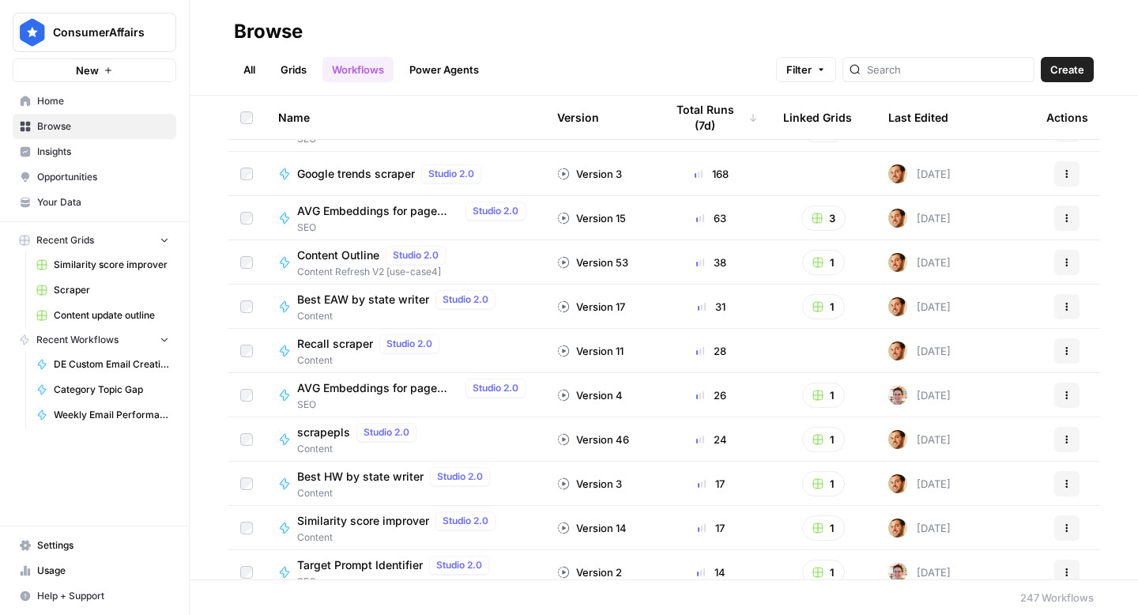
scroll to position [72, 0]
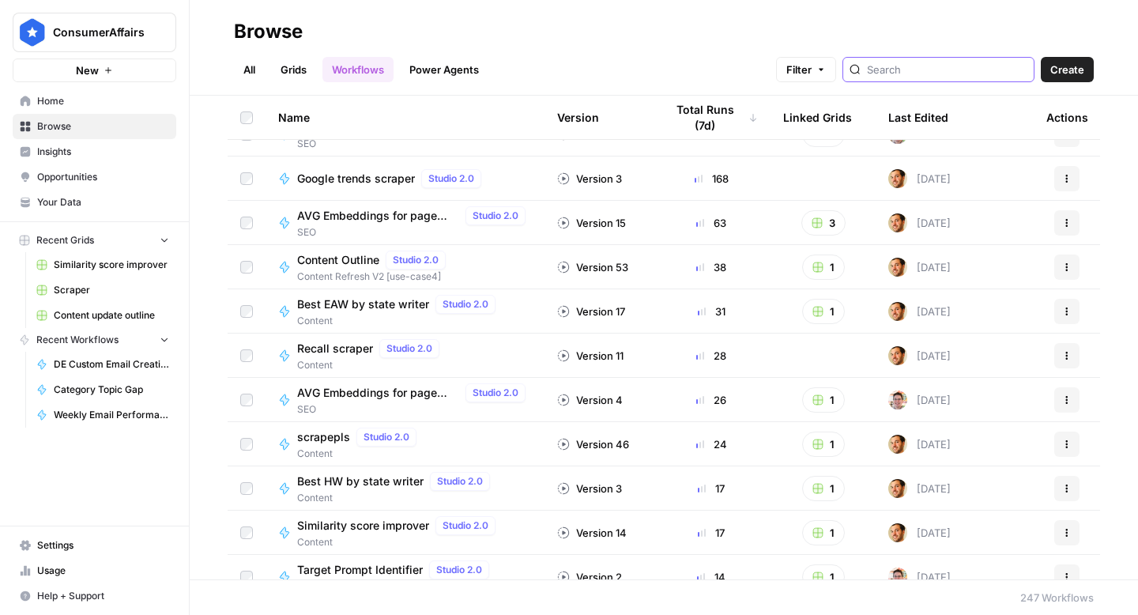
click at [928, 68] on input "search" at bounding box center [947, 70] width 160 height 16
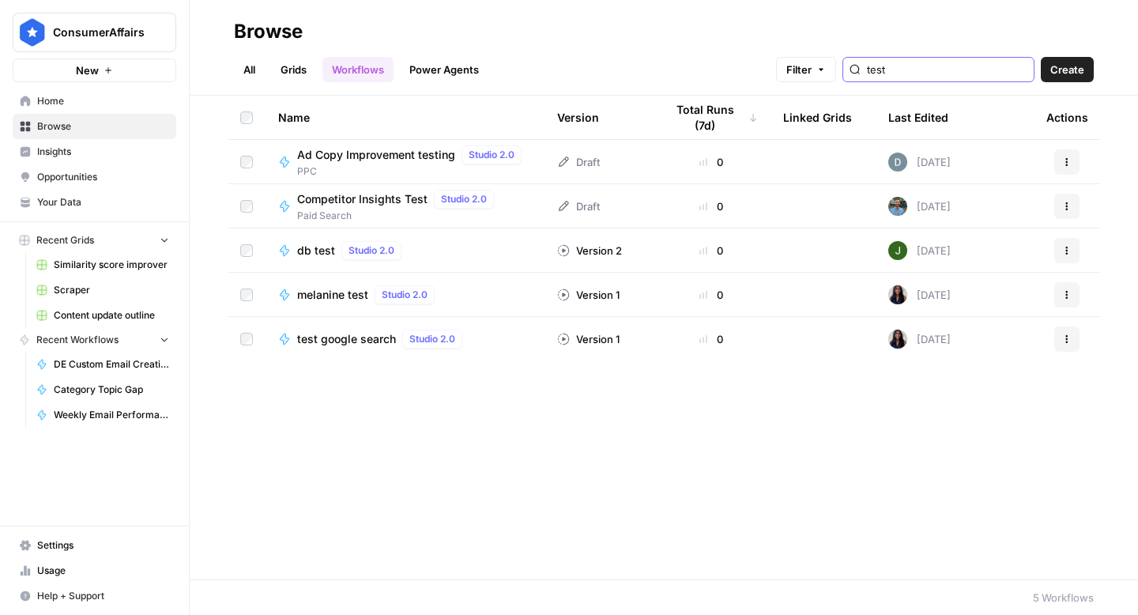
type input "test"
click at [367, 153] on span "Ad Copy Improvement testing" at bounding box center [376, 155] width 158 height 16
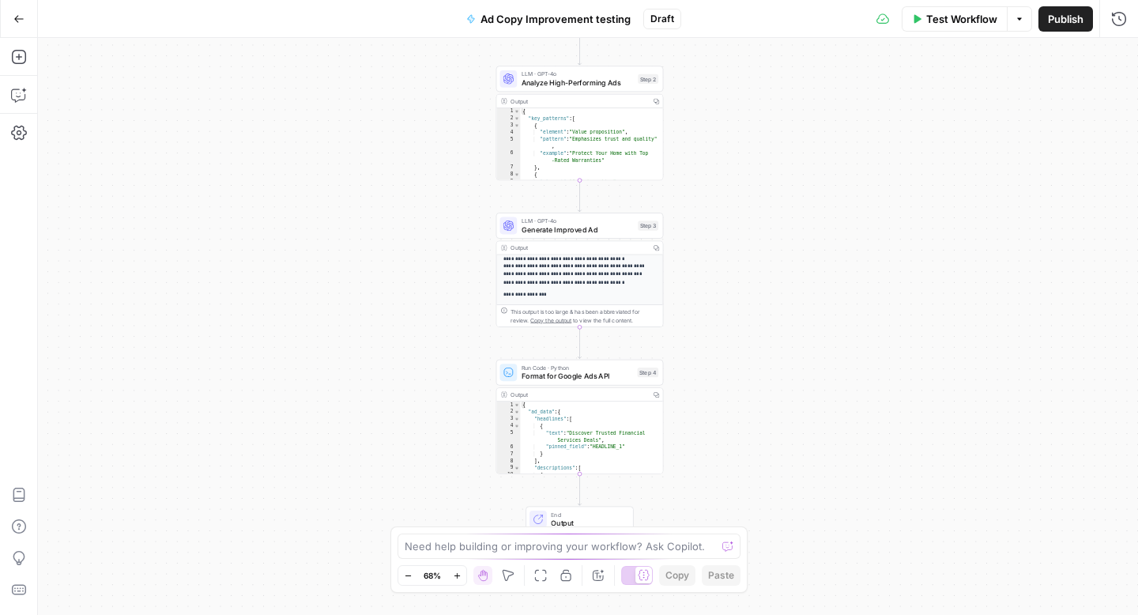
scroll to position [91, 0]
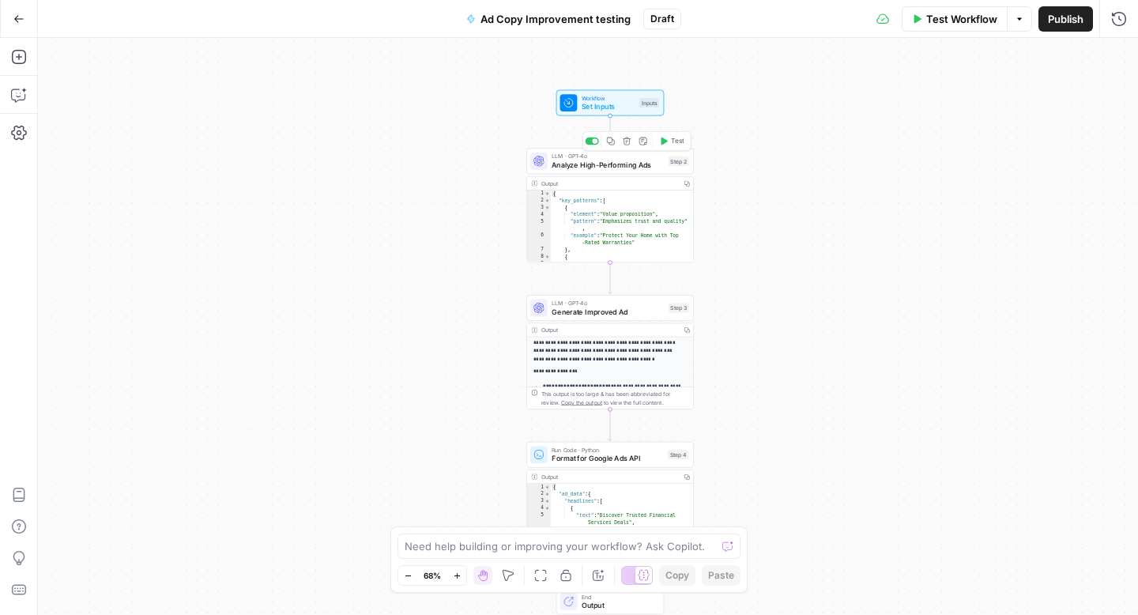
click at [596, 171] on div "LLM · GPT-4o Analyze High-Performing Ads Step 2 Copy step Delete step Add Note …" at bounding box center [609, 161] width 167 height 26
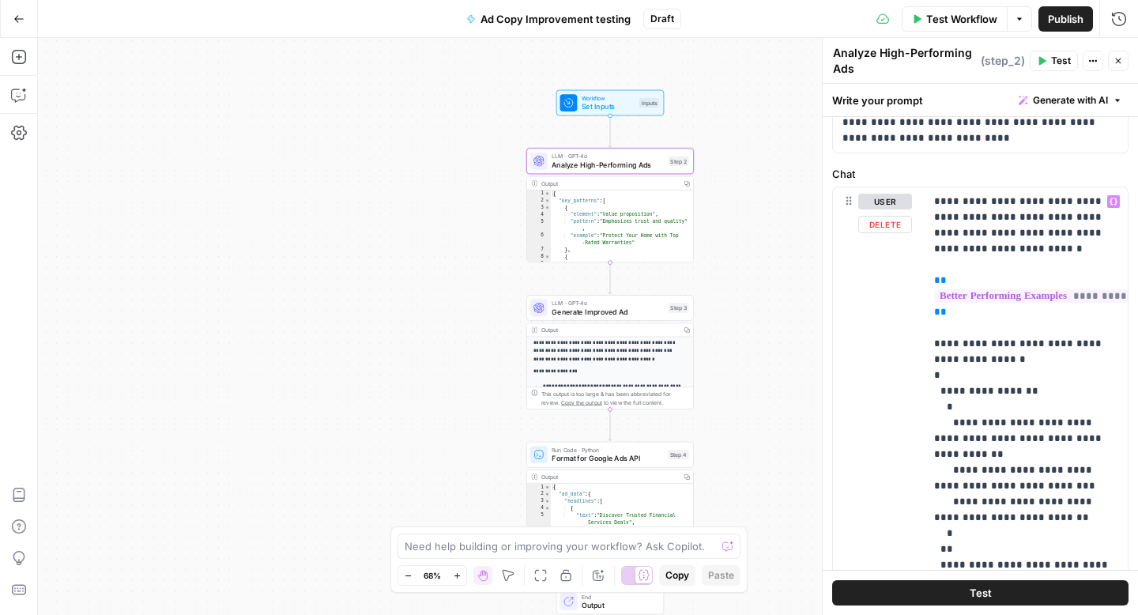
scroll to position [0, 0]
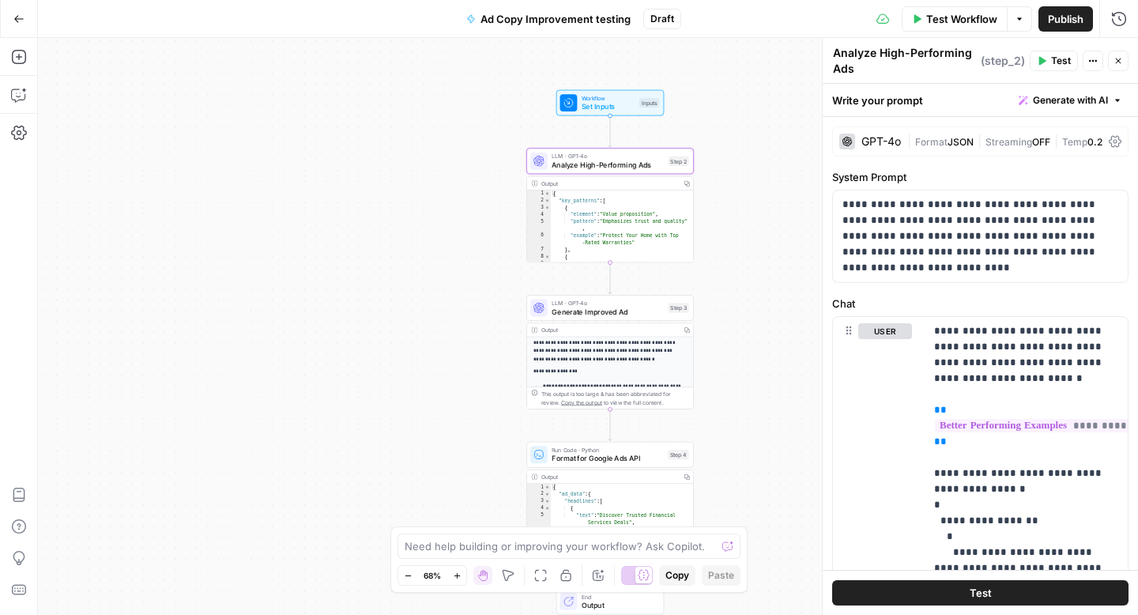
click at [622, 182] on div "Output" at bounding box center [609, 183] width 136 height 9
type textarea "**********"
click at [664, 200] on div "{ "key_patterns" : [ { "element" : "Value proposition" , "pattern" : "Emphasize…" at bounding box center [622, 237] width 143 height 94
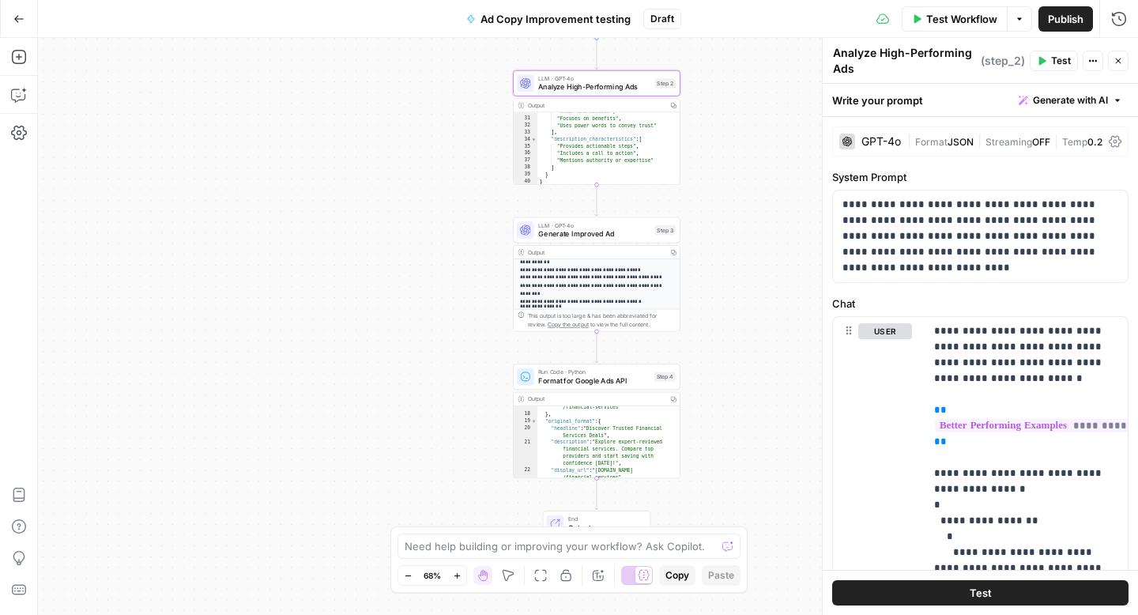
scroll to position [243, 0]
click at [25, 16] on button "Go Back" at bounding box center [19, 19] width 28 height 28
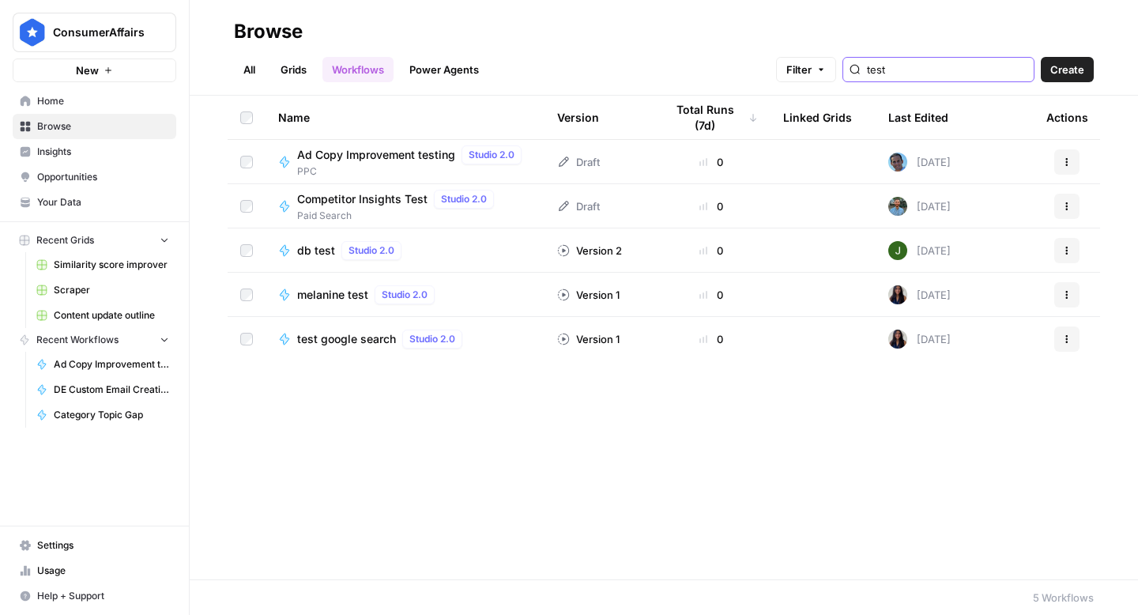
click at [949, 70] on input "test" at bounding box center [947, 70] width 160 height 16
drag, startPoint x: 943, startPoint y: 67, endPoint x: 863, endPoint y: 62, distance: 80.8
click at [0, 0] on div "Filter test" at bounding box center [0, 0] width 0 height 0
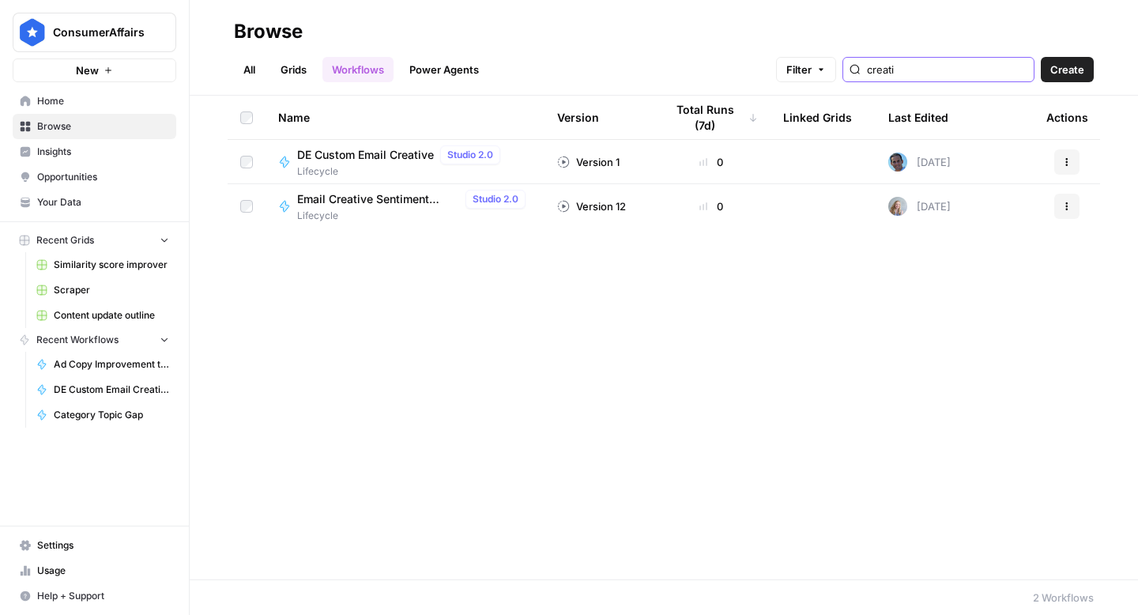
type input "creati"
click at [394, 156] on span "DE Custom Email Creative" at bounding box center [365, 155] width 137 height 16
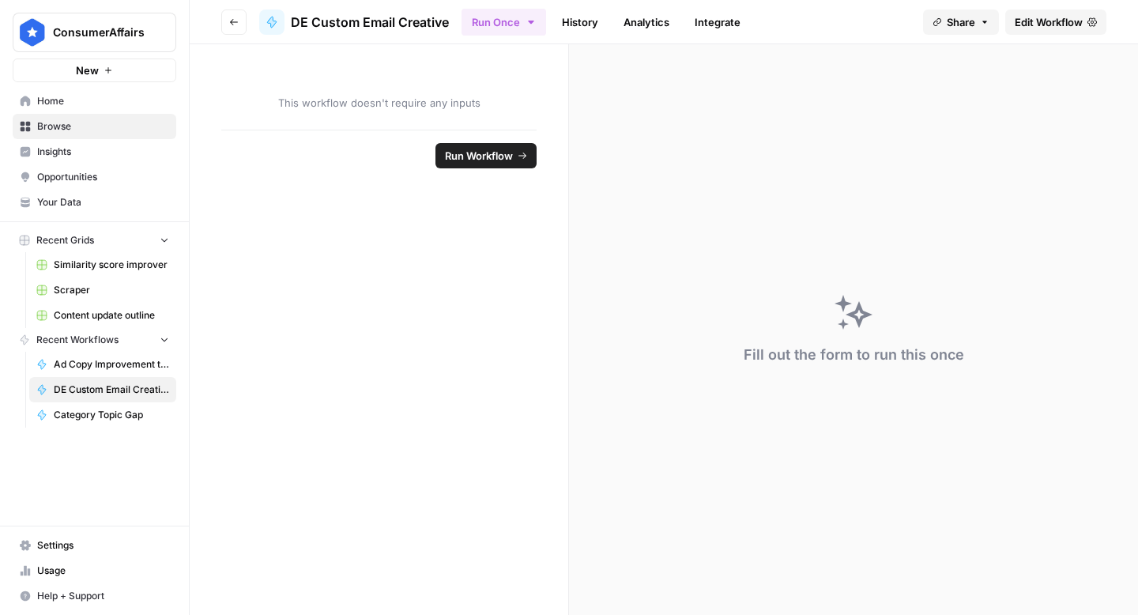
click at [1057, 23] on span "Edit Workflow" at bounding box center [1048, 22] width 68 height 16
